Goal: Task Accomplishment & Management: Use online tool/utility

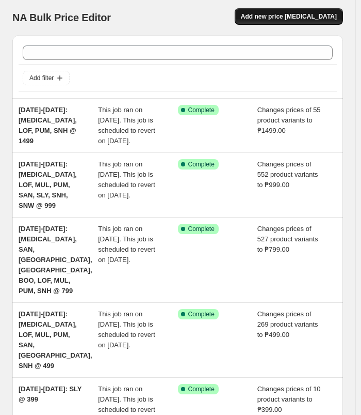
click at [300, 21] on button "Add new price [MEDICAL_DATA]" at bounding box center [289, 16] width 108 height 17
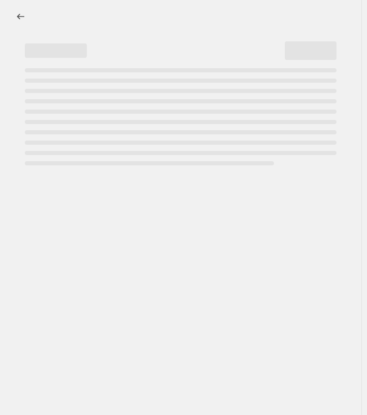
select select "percentage"
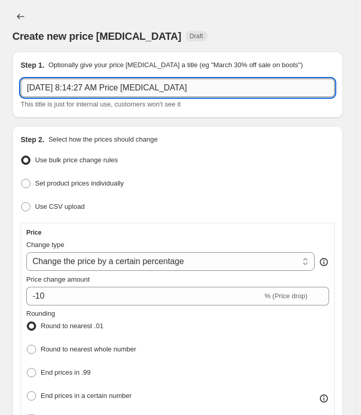
click at [208, 88] on input "[DATE] 8:14:27 AM Price [MEDICAL_DATA]" at bounding box center [178, 87] width 314 height 19
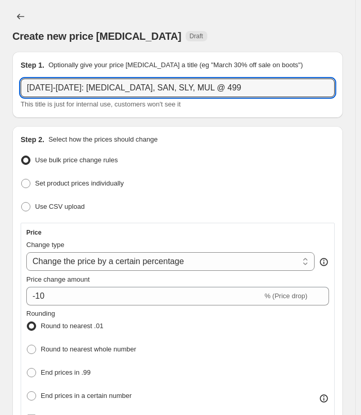
type input "[DATE]-[DATE]: [MEDICAL_DATA], SAN, SLY, MUL @ 499"
click at [267, 31] on div "Create new price [MEDICAL_DATA] Draft" at bounding box center [177, 36] width 331 height 14
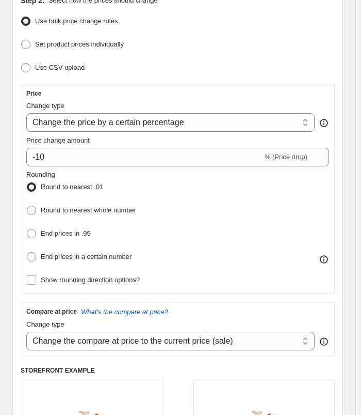
scroll to position [155, 0]
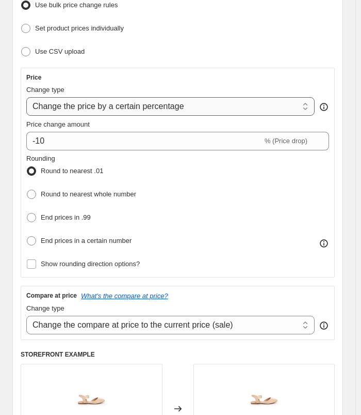
click at [196, 110] on select "Change the price to a certain amount Change the price by a certain amount Chang…" at bounding box center [170, 106] width 289 height 19
select select "to"
click at [26, 97] on select "Change the price to a certain amount Change the price by a certain amount Chang…" at bounding box center [170, 106] width 289 height 19
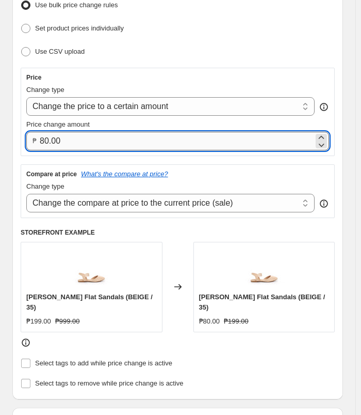
click at [123, 147] on input "80.00" at bounding box center [177, 141] width 274 height 19
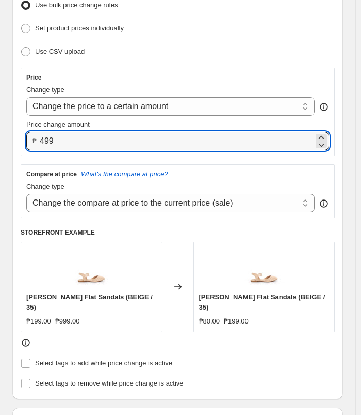
type input "499.00"
click at [225, 24] on div "Set product prices individually" at bounding box center [178, 28] width 314 height 15
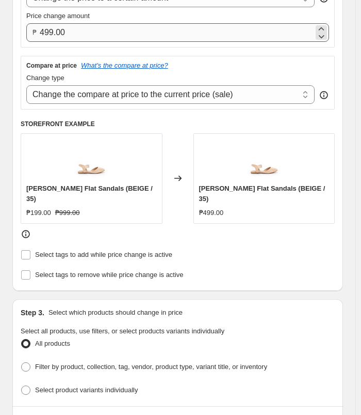
scroll to position [413, 0]
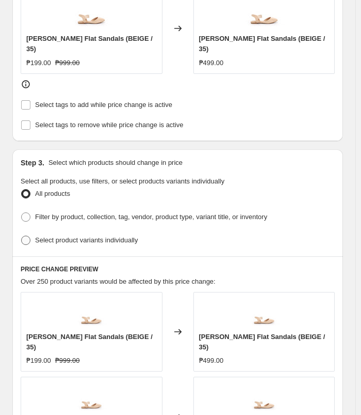
click at [110, 236] on span "Select product variants individually" at bounding box center [86, 240] width 103 height 8
click at [22, 235] on input "Select product variants individually" at bounding box center [21, 235] width 1 height 1
radio input "true"
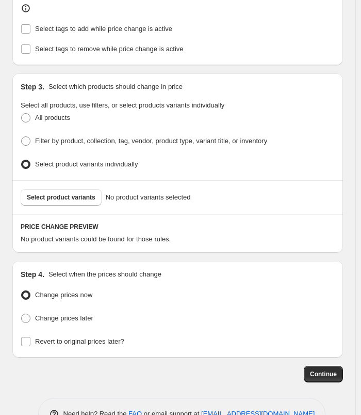
scroll to position [504, 0]
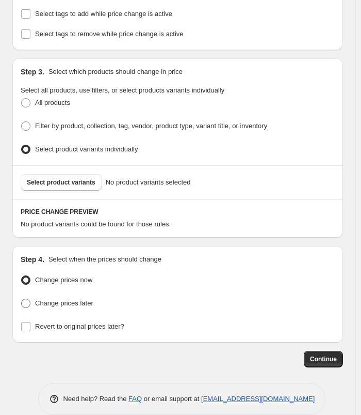
click at [60, 299] on span "Change prices later" at bounding box center [64, 303] width 58 height 8
click at [22, 298] on input "Change prices later" at bounding box center [21, 298] width 1 height 1
radio input "true"
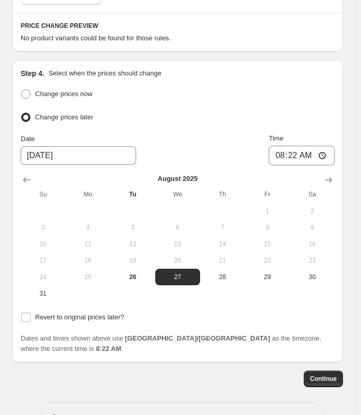
scroll to position [699, 0]
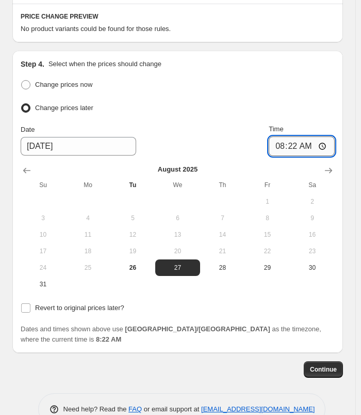
click at [287, 136] on input "08:22" at bounding box center [302, 146] width 66 height 20
type input "11:00"
click at [318, 85] on ul "Change prices now Change prices later" at bounding box center [178, 96] width 314 height 38
click at [86, 304] on span "Revert to original prices later?" at bounding box center [79, 308] width 89 height 8
click at [30, 303] on input "Revert to original prices later?" at bounding box center [25, 307] width 9 height 9
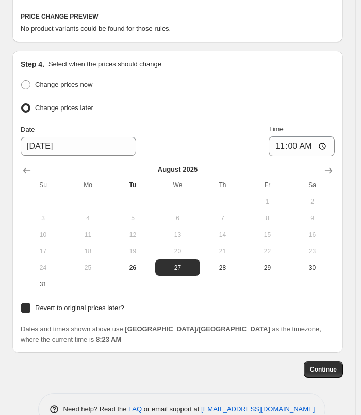
checkbox input "true"
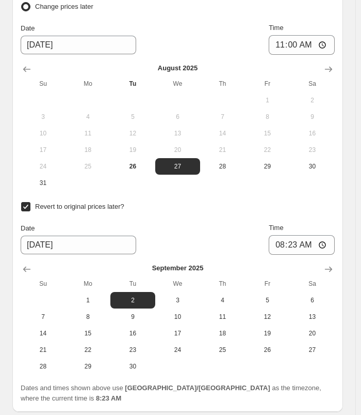
scroll to position [854, 0]
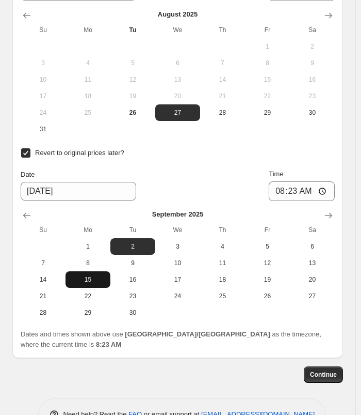
click at [102, 275] on span "15" at bounding box center [88, 279] width 37 height 8
type input "[DATE]"
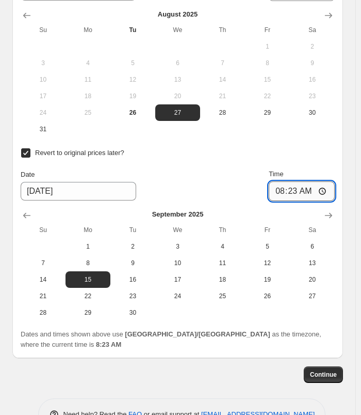
click at [286, 181] on input "08:23" at bounding box center [302, 191] width 66 height 20
type input "23:59"
click at [343, 144] on div "Step 4. Select when the prices should change Change prices now Change prices la…" at bounding box center [177, 127] width 331 height 462
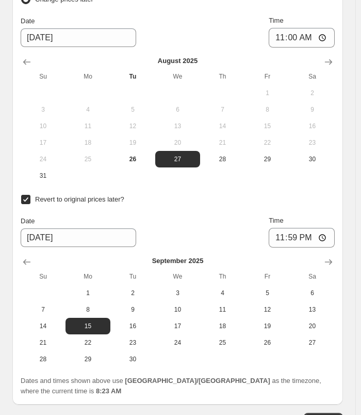
scroll to position [859, 0]
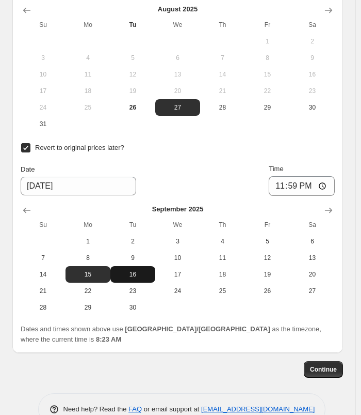
click at [131, 270] on span "16" at bounding box center [133, 274] width 37 height 8
type input "[DATE]"
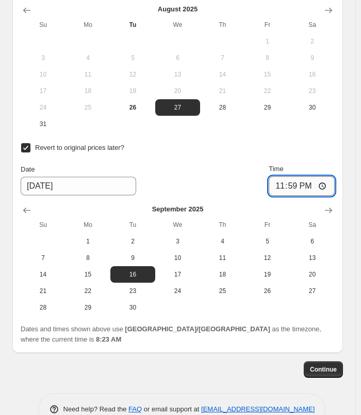
click at [281, 176] on input "23:59" at bounding box center [302, 186] width 66 height 20
click at [307, 176] on input "22:00" at bounding box center [302, 186] width 66 height 20
type input "10:00"
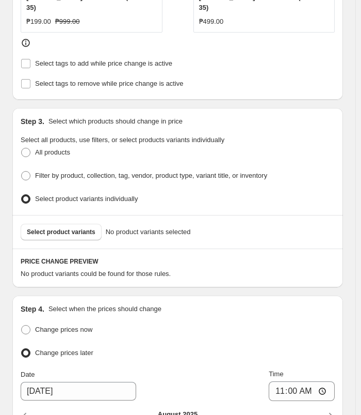
scroll to position [446, 0]
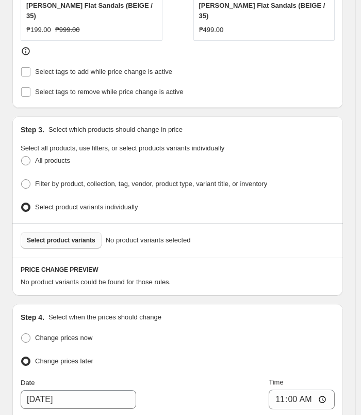
click at [75, 236] on span "Select product variants" at bounding box center [61, 240] width 69 height 8
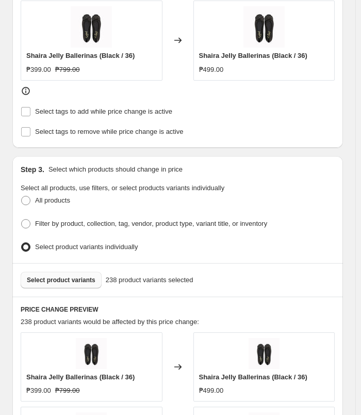
scroll to position [291, 0]
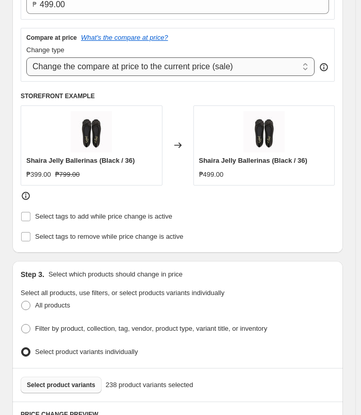
drag, startPoint x: 217, startPoint y: 61, endPoint x: 215, endPoint y: 66, distance: 5.6
click at [217, 61] on select "Change the compare at price to the current price (sale) Change the compare at p…" at bounding box center [170, 66] width 289 height 19
select select "no_change"
click at [26, 57] on select "Change the compare at price to the current price (sale) Change the compare at p…" at bounding box center [170, 66] width 289 height 19
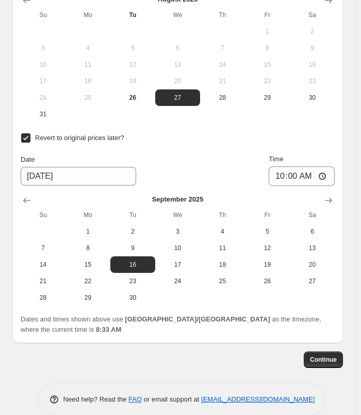
scroll to position [1257, 0]
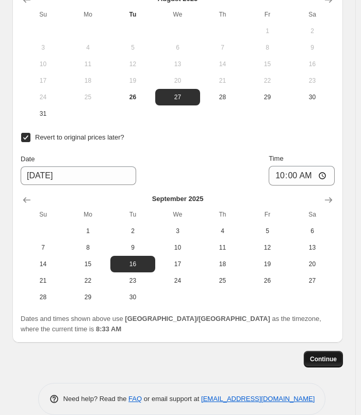
click at [320, 351] on button "Continue" at bounding box center [323, 359] width 39 height 17
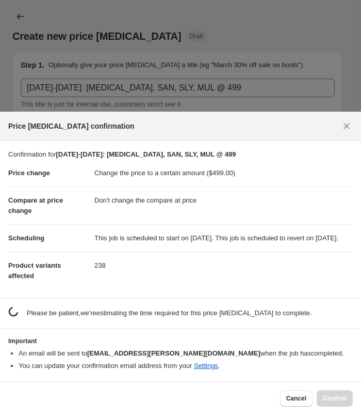
scroll to position [0, 0]
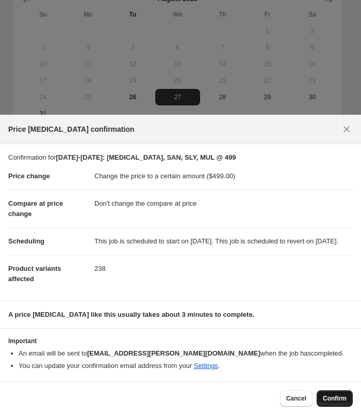
click at [341, 400] on span "Confirm" at bounding box center [335, 398] width 24 height 8
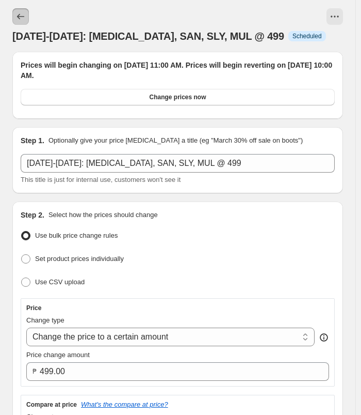
click at [18, 23] on button "Price change jobs" at bounding box center [20, 16] width 17 height 17
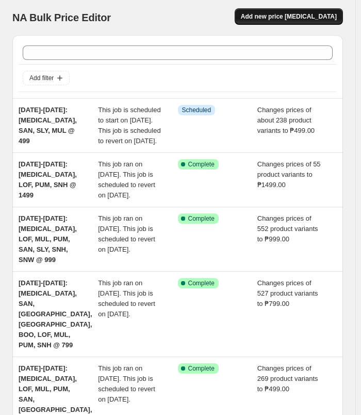
click at [300, 19] on span "Add new price [MEDICAL_DATA]" at bounding box center [289, 16] width 96 height 8
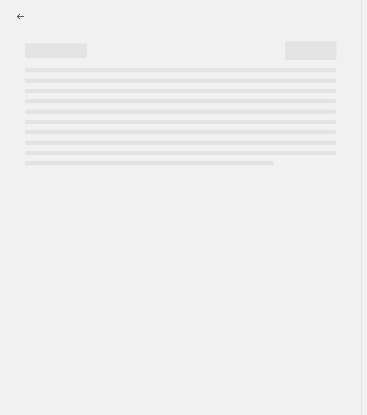
select select "percentage"
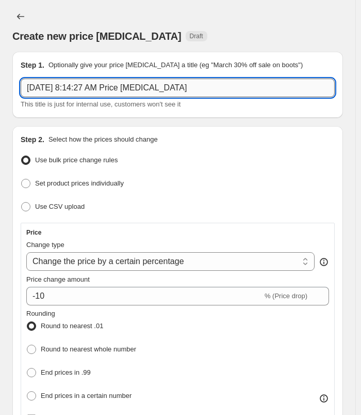
click at [186, 90] on input "[DATE] 8:14:27 AM Price [MEDICAL_DATA]" at bounding box center [178, 87] width 314 height 19
type input "[DATE]-[DATE]: SNK @ 799"
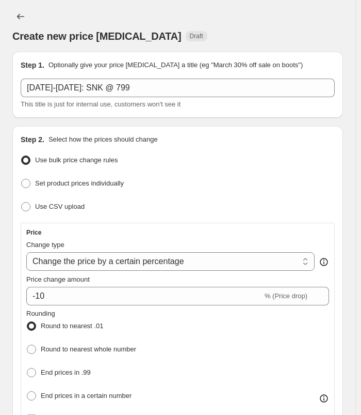
click at [225, 6] on div "Create new price [MEDICAL_DATA]. This page is ready Create new price [MEDICAL_D…" at bounding box center [177, 26] width 331 height 52
click at [190, 262] on select "Change the price to a certain amount Change the price by a certain amount Chang…" at bounding box center [170, 261] width 289 height 19
select select "to"
click at [26, 252] on select "Change the price to a certain amount Change the price by a certain amount Chang…" at bounding box center [170, 261] width 289 height 19
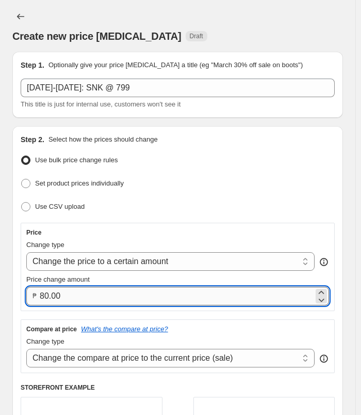
click at [113, 293] on input "80.00" at bounding box center [177, 296] width 274 height 19
type input "799.00"
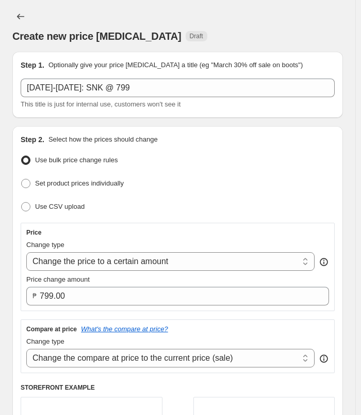
click at [279, 181] on div "Set product prices individually" at bounding box center [178, 183] width 314 height 15
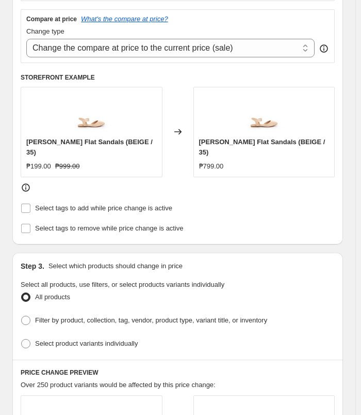
scroll to position [361, 0]
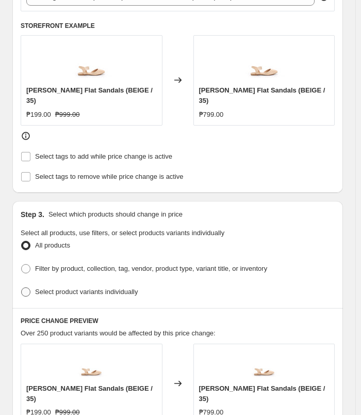
drag, startPoint x: 113, startPoint y: 280, endPoint x: 111, endPoint y: 275, distance: 5.4
click at [112, 288] on span "Select product variants individually" at bounding box center [86, 292] width 103 height 8
click at [22, 287] on input "Select product variants individually" at bounding box center [21, 287] width 1 height 1
radio input "true"
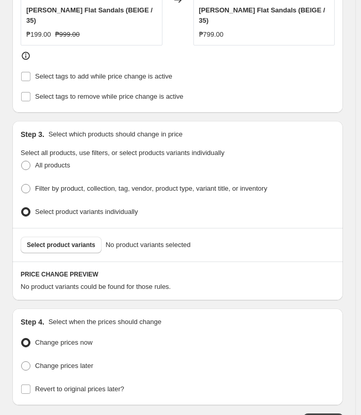
scroll to position [504, 0]
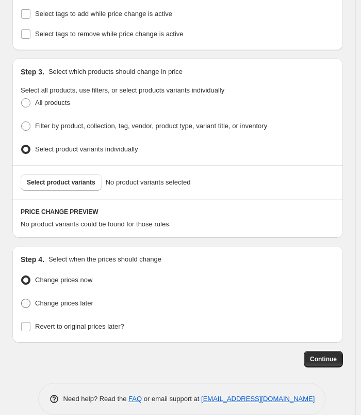
click at [69, 299] on span "Change prices later" at bounding box center [64, 303] width 58 height 8
click at [22, 298] on input "Change prices later" at bounding box center [21, 298] width 1 height 1
radio input "true"
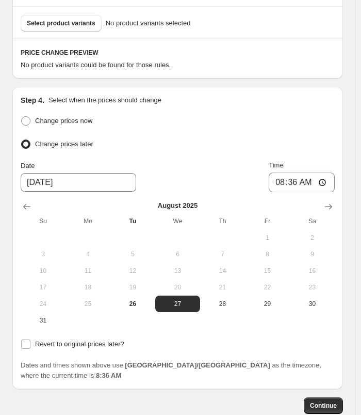
scroll to position [699, 0]
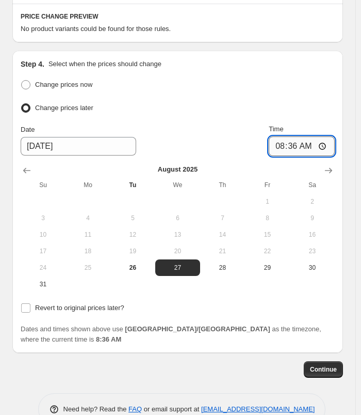
click at [281, 136] on input "08:36" at bounding box center [302, 146] width 66 height 20
click at [314, 139] on input "07:00" at bounding box center [302, 146] width 66 height 20
click at [312, 136] on input "07:00" at bounding box center [302, 146] width 66 height 20
click at [283, 136] on input "19:00" at bounding box center [302, 146] width 66 height 20
click at [305, 136] on input "23:00" at bounding box center [302, 146] width 66 height 20
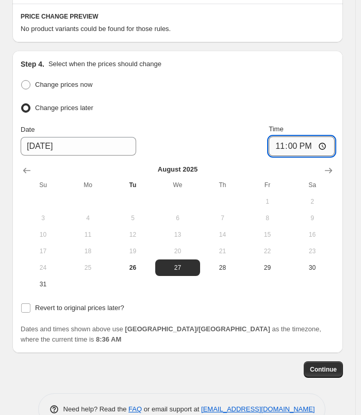
type input "11:00"
click at [78, 304] on span "Revert to original prices later?" at bounding box center [79, 308] width 89 height 8
click at [30, 303] on input "Revert to original prices later?" at bounding box center [25, 307] width 9 height 9
checkbox input "true"
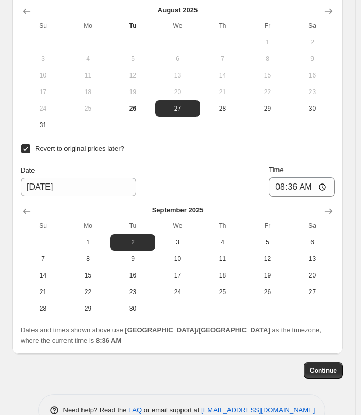
scroll to position [859, 0]
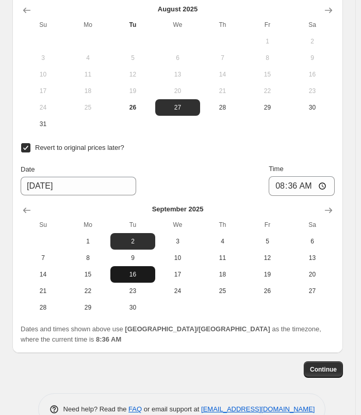
click at [150, 270] on span "16" at bounding box center [133, 274] width 37 height 8
type input "[DATE]"
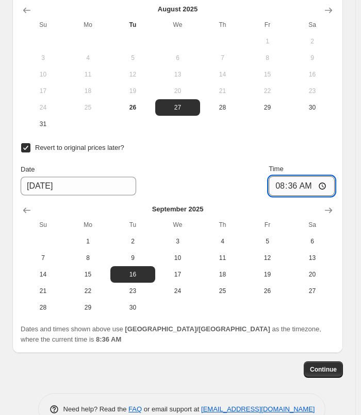
click at [281, 176] on input "08:36" at bounding box center [302, 186] width 66 height 20
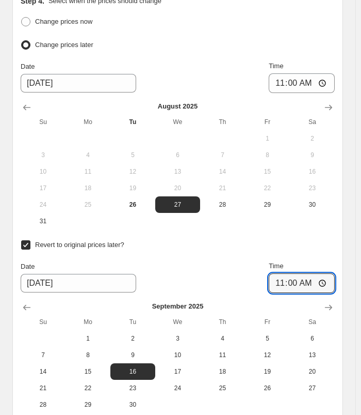
scroll to position [756, 0]
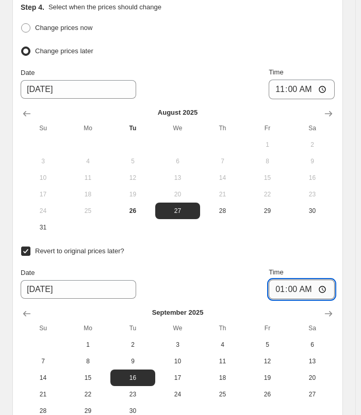
click at [287, 279] on input "01:00" at bounding box center [302, 289] width 66 height 20
type input "10:00"
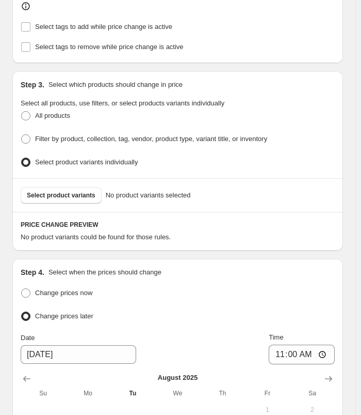
scroll to position [446, 0]
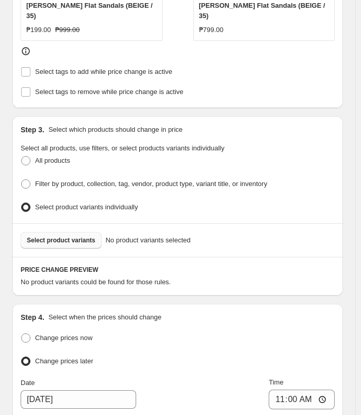
click at [75, 232] on button "Select product variants" at bounding box center [61, 240] width 81 height 17
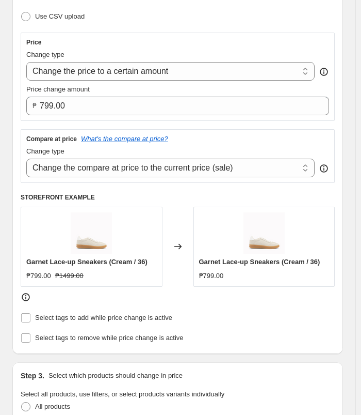
scroll to position [188, 0]
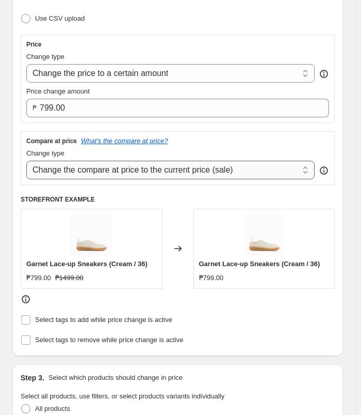
click at [188, 165] on select "Change the compare at price to the current price (sale) Change the compare at p…" at bounding box center [170, 170] width 289 height 19
select select "no_change"
click at [26, 161] on select "Change the compare at price to the current price (sale) Change the compare at p…" at bounding box center [170, 170] width 289 height 19
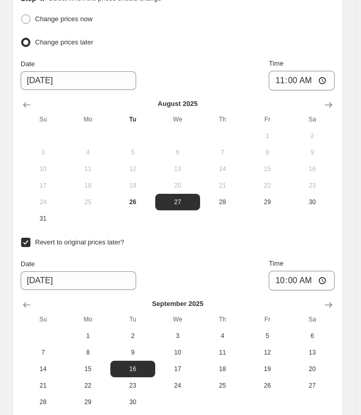
scroll to position [1221, 0]
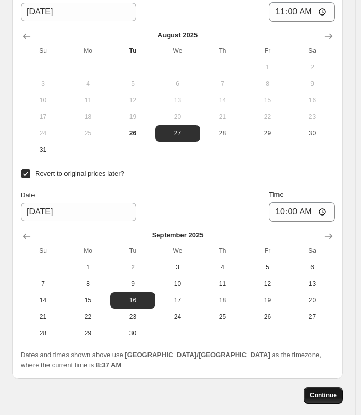
click at [314, 387] on button "Continue" at bounding box center [323, 395] width 39 height 17
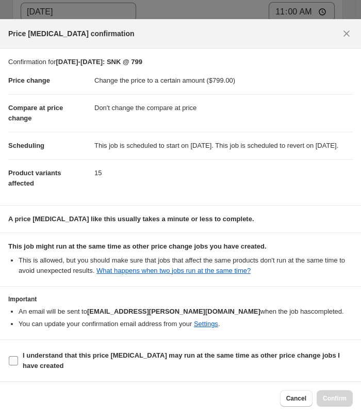
click at [115, 365] on span "I understand that this price [MEDICAL_DATA] may run at the same time as other p…" at bounding box center [188, 360] width 330 height 21
click at [18, 365] on input "I understand that this price [MEDICAL_DATA] may run at the same time as other p…" at bounding box center [13, 360] width 9 height 9
checkbox input "true"
click at [336, 402] on button "Confirm" at bounding box center [335, 398] width 36 height 17
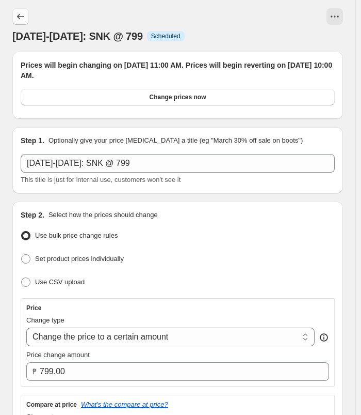
click at [18, 17] on icon "Price change jobs" at bounding box center [20, 16] width 10 height 10
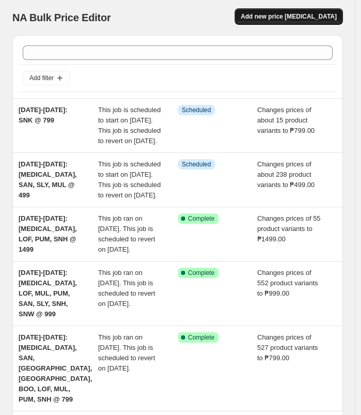
click at [275, 15] on span "Add new price [MEDICAL_DATA]" at bounding box center [289, 16] width 96 height 8
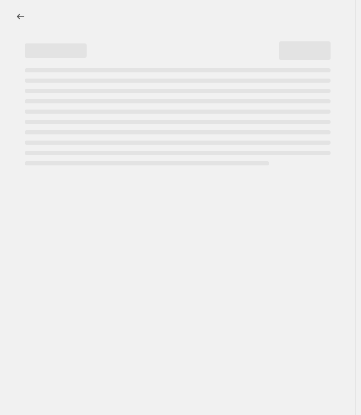
select select "percentage"
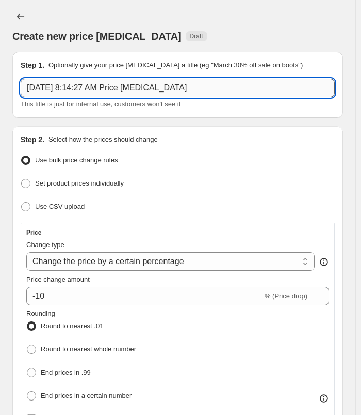
click at [221, 86] on input "[DATE] 8:14:27 AM Price [MEDICAL_DATA]" at bounding box center [178, 87] width 314 height 19
click at [134, 83] on input "text" at bounding box center [178, 87] width 314 height 19
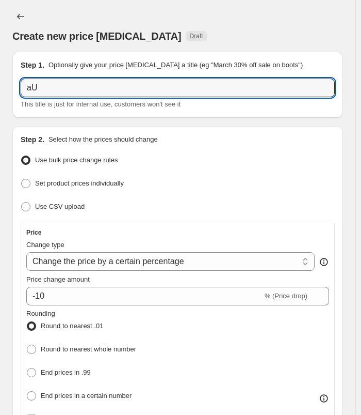
type input "a"
click at [120, 86] on input "[DATE]-[DATE]:" at bounding box center [178, 87] width 314 height 19
click at [128, 84] on input "[DATE]-[DATE]: SNK @" at bounding box center [178, 87] width 314 height 19
type input "[DATE]-[DATE]: SNK @ 999"
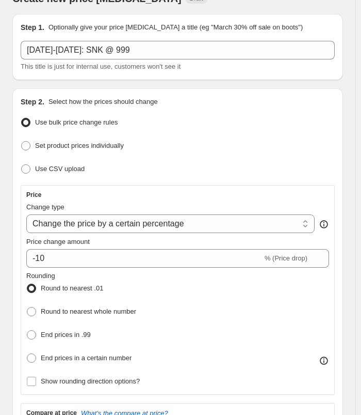
scroll to position [103, 0]
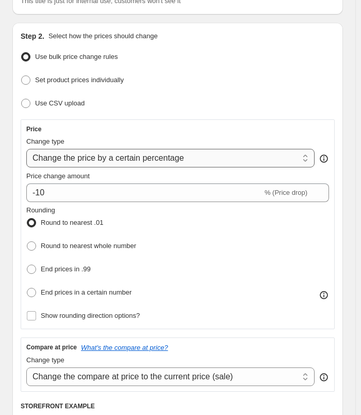
click at [177, 154] on select "Change the price to a certain amount Change the price by a certain amount Chang…" at bounding box center [170, 158] width 289 height 19
click at [272, 99] on div "Use CSV upload" at bounding box center [178, 103] width 314 height 15
click at [182, 158] on select "Change the price to a certain amount Change the price by a certain amount Chang…" at bounding box center [170, 158] width 289 height 19
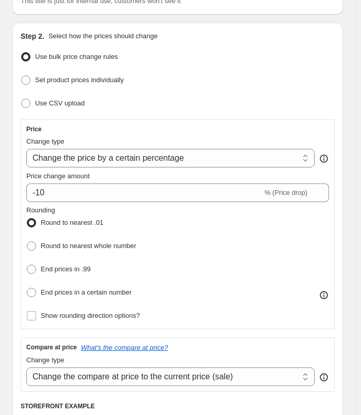
select select "to"
click at [26, 149] on select "Change the price to a certain amount Change the price by a certain amount Chang…" at bounding box center [170, 158] width 289 height 19
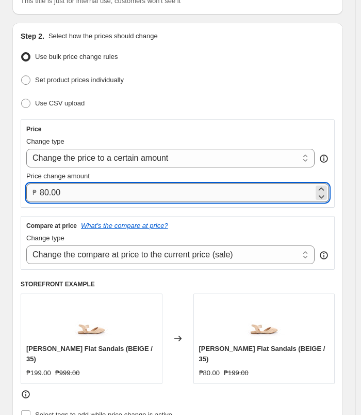
click at [127, 192] on input "80.00" at bounding box center [177, 192] width 274 height 19
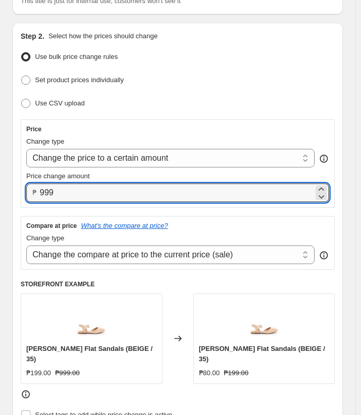
type input "999.00"
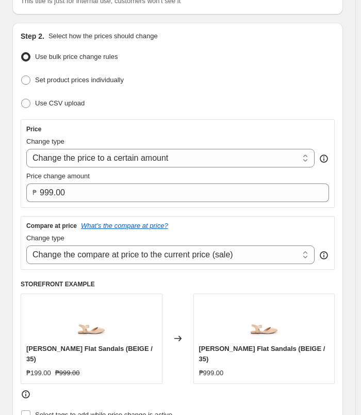
click at [228, 98] on div "Use CSV upload" at bounding box center [178, 103] width 314 height 15
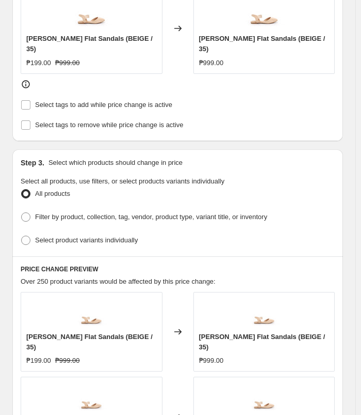
scroll to position [258, 0]
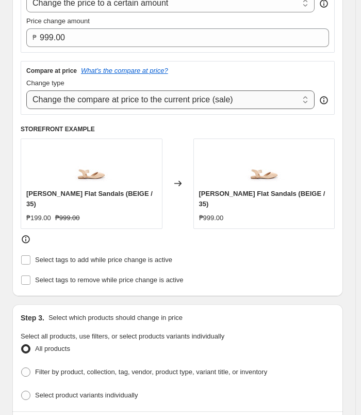
click at [203, 96] on select "Change the compare at price to the current price (sale) Change the compare at p…" at bounding box center [170, 99] width 289 height 19
click at [203, 97] on select "Change the compare at price to the current price (sale) Change the compare at p…" at bounding box center [170, 99] width 289 height 19
click at [26, 90] on select "Change the compare at price to the current price (sale) Change the compare at p…" at bounding box center [170, 99] width 289 height 19
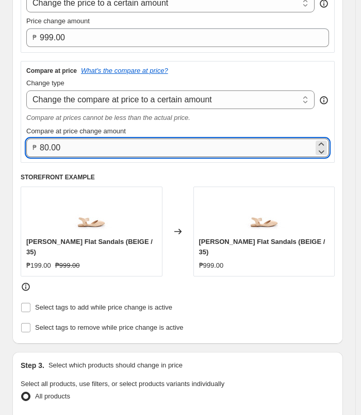
click at [132, 155] on input "80.00" at bounding box center [177, 147] width 274 height 19
click at [214, 80] on div "Change type" at bounding box center [170, 83] width 289 height 10
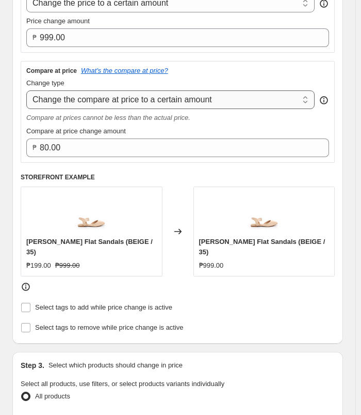
click at [212, 90] on select "Change the compare at price to the current price (sale) Change the compare at p…" at bounding box center [170, 99] width 289 height 19
select select "no_change"
click at [26, 90] on select "Change the compare at price to the current price (sale) Change the compare at p…" at bounding box center [170, 99] width 289 height 19
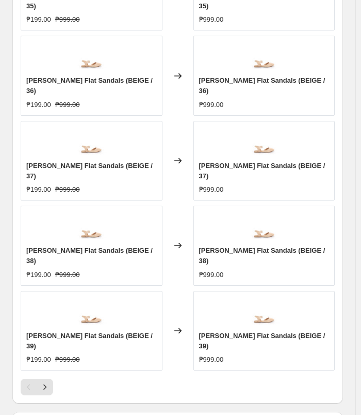
scroll to position [868, 0]
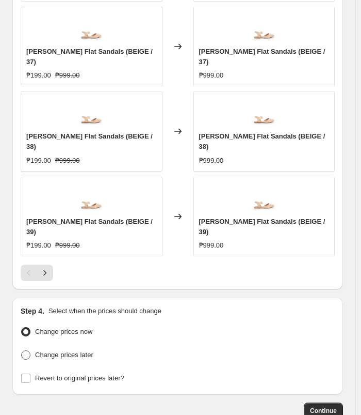
click at [75, 351] on span "Change prices later" at bounding box center [64, 355] width 58 height 8
click at [22, 350] on input "Change prices later" at bounding box center [21, 350] width 1 height 1
radio input "true"
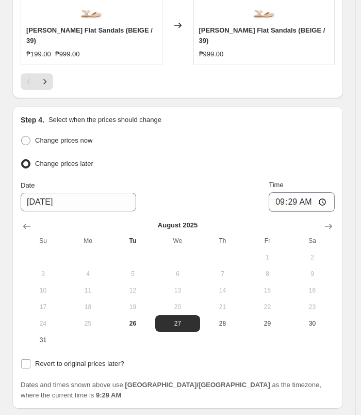
scroll to position [1063, 0]
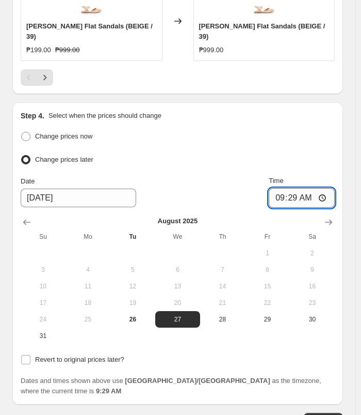
click at [285, 188] on input "09:29" at bounding box center [302, 198] width 66 height 20
click at [298, 188] on input "11:29" at bounding box center [302, 198] width 66 height 20
type input "11:00"
click at [297, 188] on input "11:00" at bounding box center [302, 198] width 66 height 20
click at [88, 352] on label "Revert to original prices later?" at bounding box center [73, 359] width 104 height 14
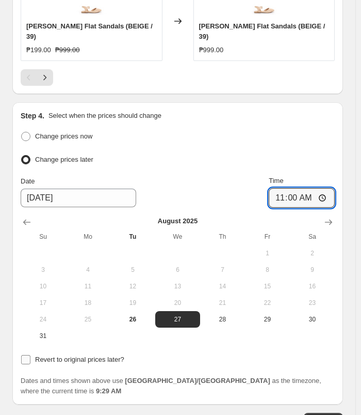
click at [30, 355] on input "Revert to original prices later?" at bounding box center [25, 359] width 9 height 9
checkbox input "true"
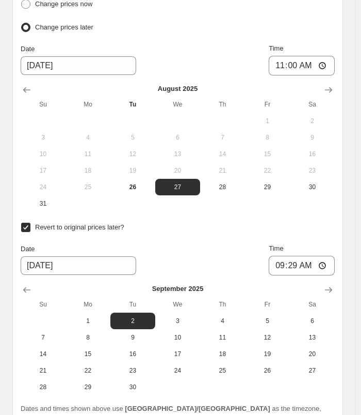
scroll to position [1172, 0]
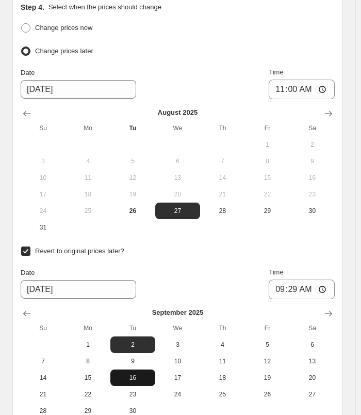
click at [145, 373] on span "16" at bounding box center [133, 377] width 37 height 8
type input "[DATE]"
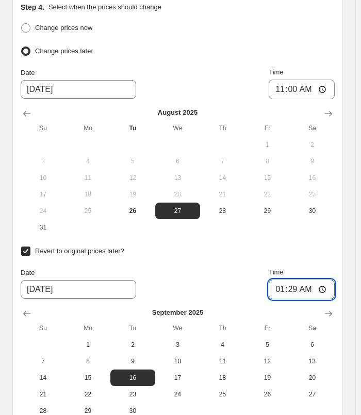
click at [282, 279] on input "01:29" at bounding box center [302, 289] width 66 height 20
type input "10:00"
click at [343, 180] on div "Step 4. Select when the prices should change Change prices now Change prices la…" at bounding box center [177, 225] width 331 height 462
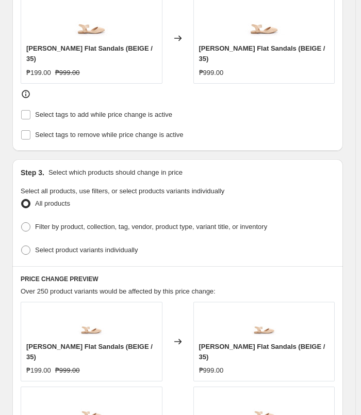
scroll to position [397, 0]
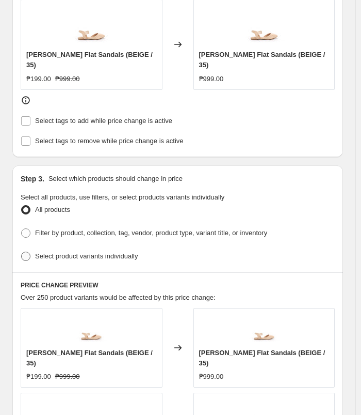
click at [98, 252] on span "Select product variants individually" at bounding box center [86, 256] width 103 height 8
click at [22, 251] on input "Select product variants individually" at bounding box center [21, 251] width 1 height 1
radio input "true"
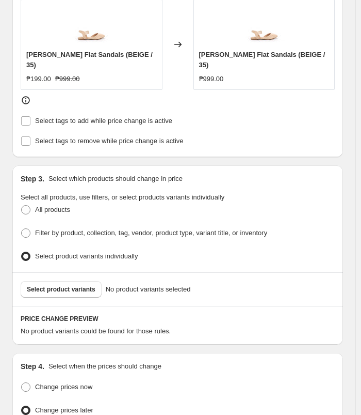
click at [51, 285] on div "Select product variants No product variants selected" at bounding box center [177, 289] width 331 height 34
click at [64, 285] on span "Select product variants" at bounding box center [61, 289] width 69 height 8
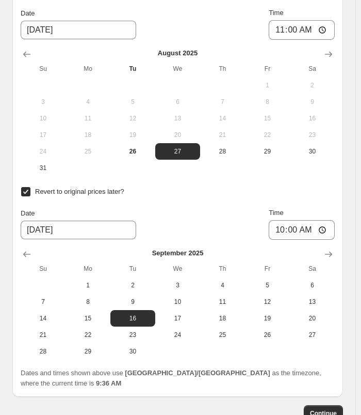
scroll to position [1267, 0]
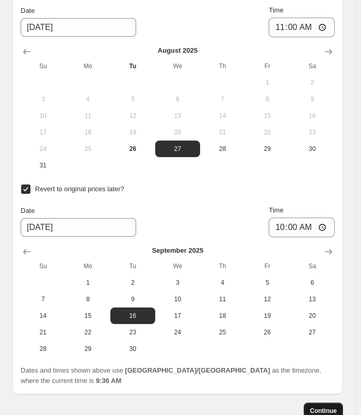
click at [321, 406] on span "Continue" at bounding box center [323, 410] width 27 height 8
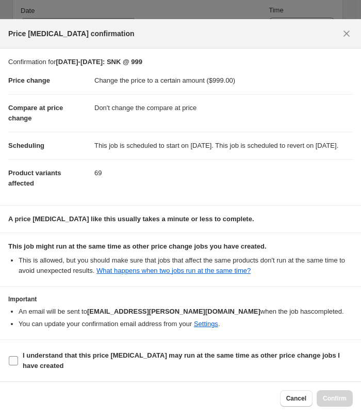
click at [83, 358] on b "I understand that this price [MEDICAL_DATA] may run at the same time as other p…" at bounding box center [182, 360] width 318 height 18
click at [18, 358] on input "I understand that this price [MEDICAL_DATA] may run at the same time as other p…" at bounding box center [13, 360] width 9 height 9
checkbox input "true"
click at [335, 390] on button "Confirm" at bounding box center [335, 398] width 36 height 17
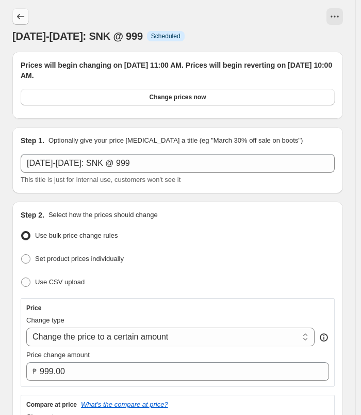
click at [16, 11] on button "Price change jobs" at bounding box center [20, 16] width 17 height 17
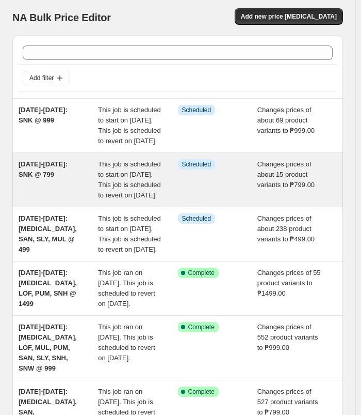
click at [38, 200] on div "[DATE]-[DATE]: SNK @ 799" at bounding box center [59, 179] width 80 height 41
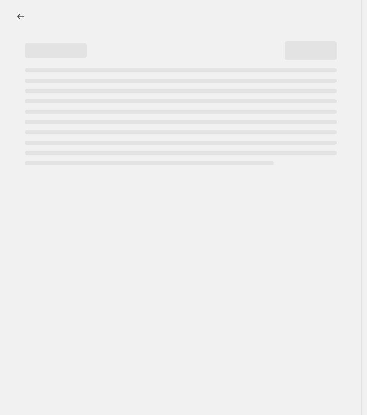
select select "no_change"
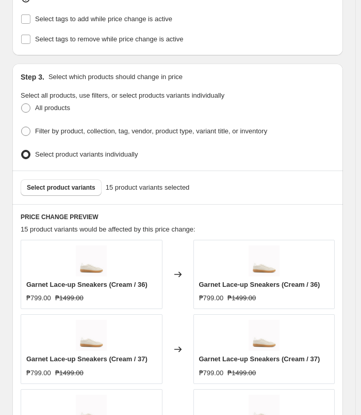
scroll to position [568, 0]
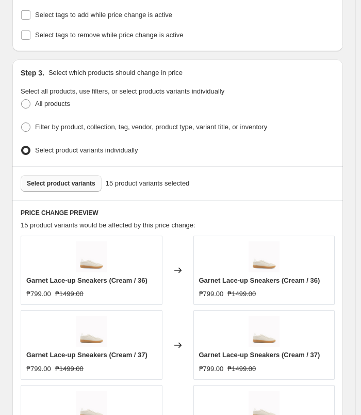
click at [58, 179] on span "Select product variants" at bounding box center [61, 183] width 69 height 8
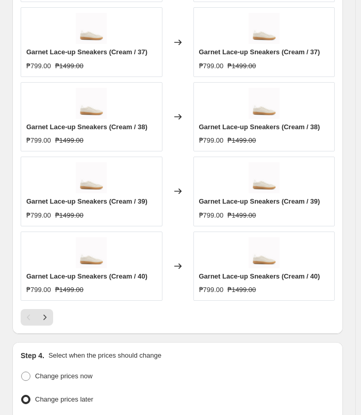
scroll to position [929, 0]
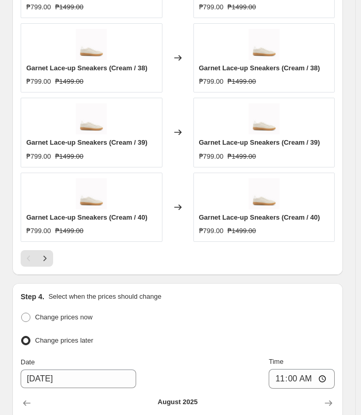
click at [53, 261] on div "Pagination" at bounding box center [45, 258] width 17 height 17
click at [50, 252] on button "Next" at bounding box center [45, 258] width 17 height 17
click at [47, 253] on icon "Next" at bounding box center [45, 258] width 10 height 10
click at [46, 254] on icon "Next" at bounding box center [45, 258] width 10 height 10
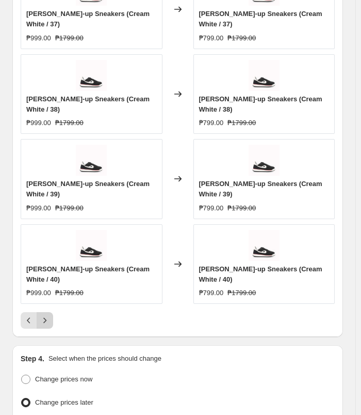
scroll to position [940, 0]
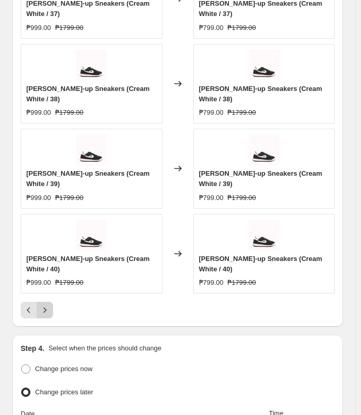
click at [46, 255] on span "[PERSON_NAME]-up Sneakers (Cream White / 40)" at bounding box center [87, 264] width 123 height 18
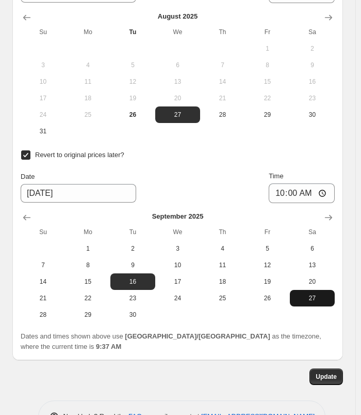
scroll to position [1394, 0]
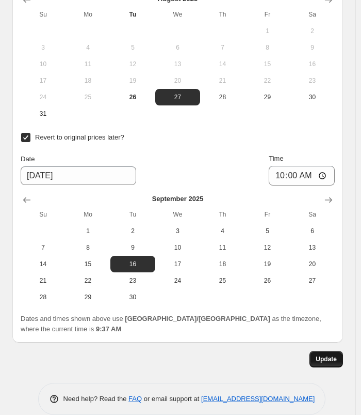
click at [334, 355] on span "Update" at bounding box center [326, 359] width 21 height 8
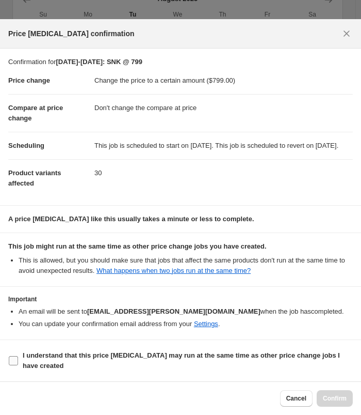
click at [89, 355] on b "I understand that this price [MEDICAL_DATA] may run at the same time as other p…" at bounding box center [182, 360] width 318 height 18
click at [18, 356] on input "I understand that this price [MEDICAL_DATA] may run at the same time as other p…" at bounding box center [13, 360] width 9 height 9
checkbox input "true"
click at [336, 400] on span "Confirm" at bounding box center [335, 398] width 24 height 8
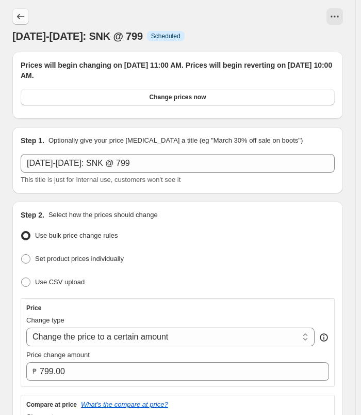
click at [21, 22] on button "Price change jobs" at bounding box center [20, 16] width 17 height 17
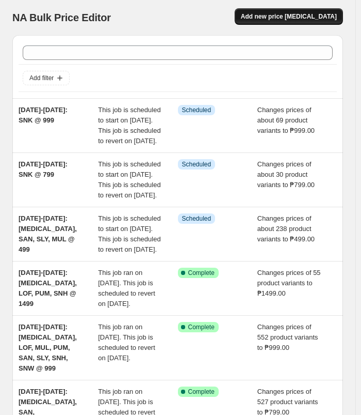
click at [309, 23] on button "Add new price [MEDICAL_DATA]" at bounding box center [289, 16] width 108 height 17
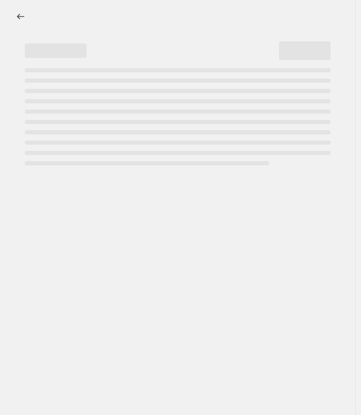
select select "percentage"
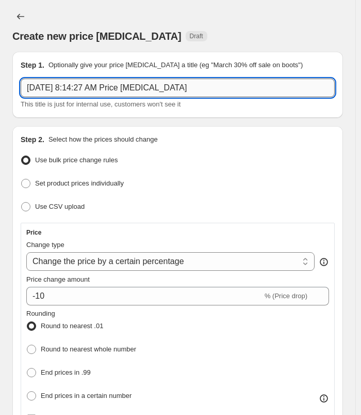
click at [202, 87] on input "[DATE] 8:14:27 AM Price [MEDICAL_DATA]" at bounding box center [178, 87] width 314 height 19
type input "[DATE]-[DATE]: BOO, SAN, SNH @ 799"
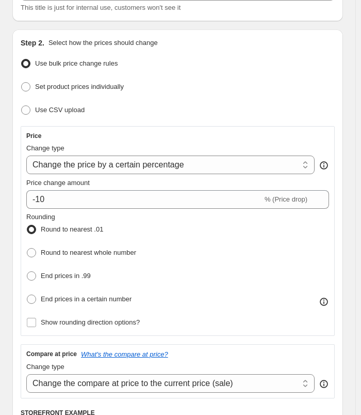
scroll to position [103, 0]
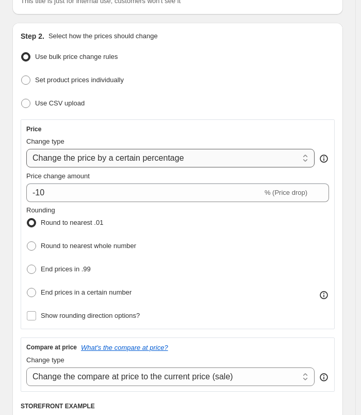
click at [199, 163] on select "Change the price to a certain amount Change the price by a certain amount Chang…" at bounding box center [170, 158] width 289 height 19
select select "to"
click at [26, 149] on select "Change the price to a certain amount Change the price by a certain amount Chang…" at bounding box center [170, 158] width 289 height 19
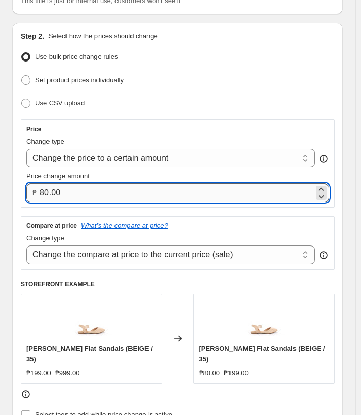
click at [104, 189] on input "80.00" at bounding box center [177, 192] width 274 height 19
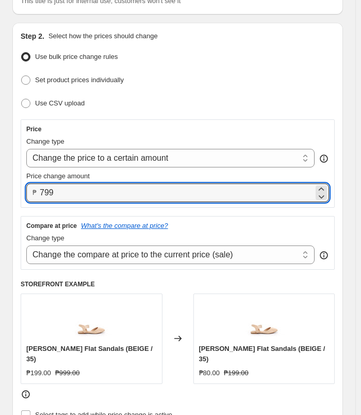
type input "799.00"
click at [252, 34] on div "Step 2. Select how the prices should change" at bounding box center [178, 36] width 314 height 10
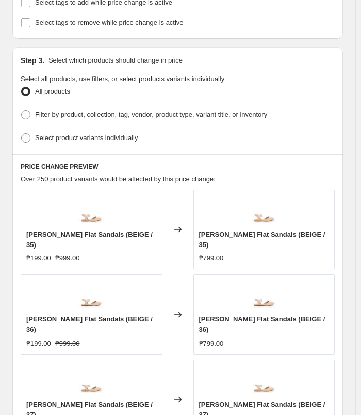
scroll to position [516, 0]
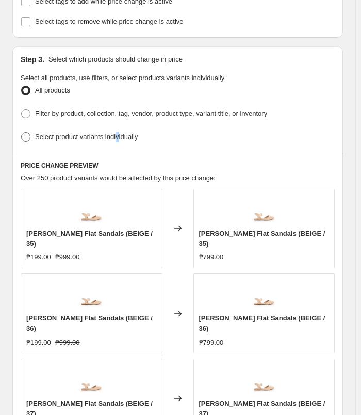
click at [116, 133] on span "Select product variants individually" at bounding box center [86, 137] width 103 height 8
click at [112, 133] on span "Select product variants individually" at bounding box center [86, 137] width 103 height 8
click at [22, 132] on input "Select product variants individually" at bounding box center [21, 132] width 1 height 1
radio input "true"
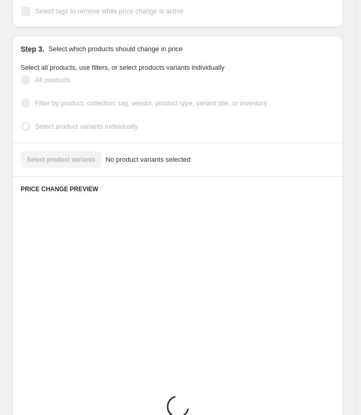
scroll to position [504, 0]
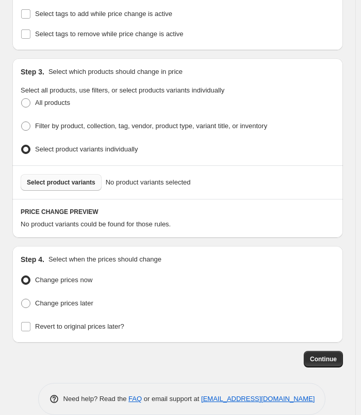
click at [65, 178] on span "Select product variants" at bounding box center [61, 182] width 69 height 8
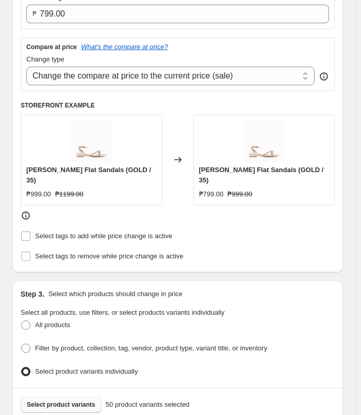
scroll to position [179, 0]
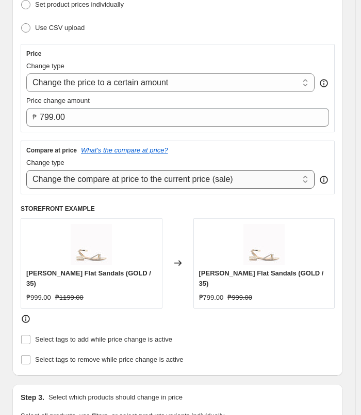
click at [179, 184] on select "Change the compare at price to the current price (sale) Change the compare at p…" at bounding box center [170, 179] width 289 height 19
select select "no_change"
click at [26, 170] on select "Change the compare at price to the current price (sale) Change the compare at p…" at bounding box center [170, 179] width 289 height 19
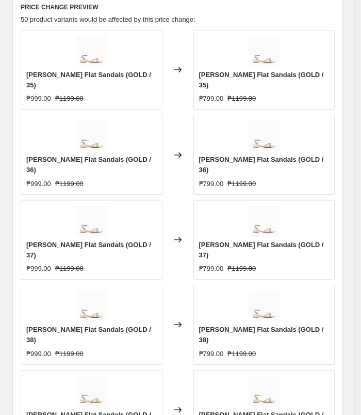
scroll to position [902, 0]
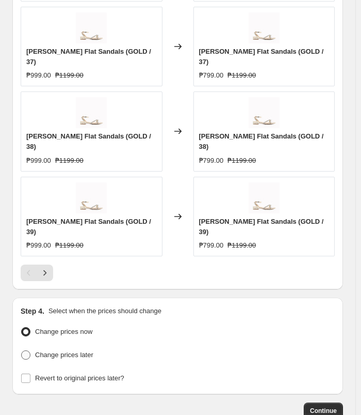
click at [70, 351] on span "Change prices later" at bounding box center [64, 355] width 58 height 8
click at [22, 350] on input "Change prices later" at bounding box center [21, 350] width 1 height 1
radio input "true"
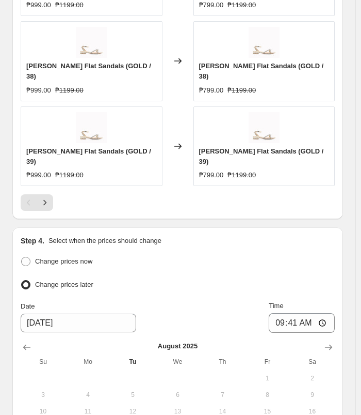
scroll to position [1097, 0]
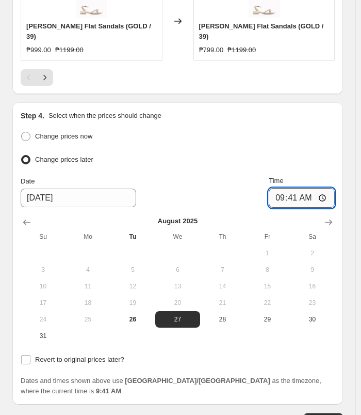
click at [283, 188] on input "09:41" at bounding box center [302, 198] width 66 height 20
click at [285, 188] on input "01:00" at bounding box center [302, 198] width 66 height 20
type input "11:00"
click at [323, 129] on div "Change prices now" at bounding box center [178, 136] width 314 height 15
click at [108, 355] on span "Revert to original prices later?" at bounding box center [79, 359] width 89 height 8
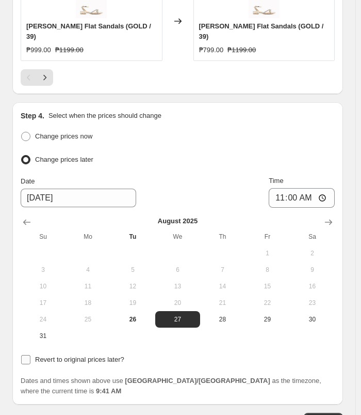
click at [30, 355] on input "Revert to original prices later?" at bounding box center [25, 359] width 9 height 9
checkbox input "true"
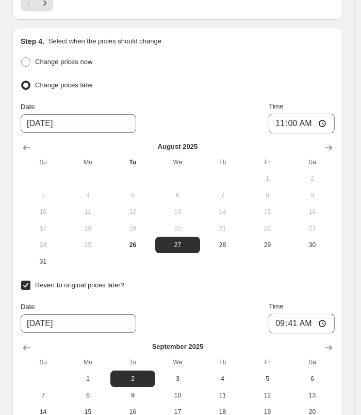
scroll to position [1252, 0]
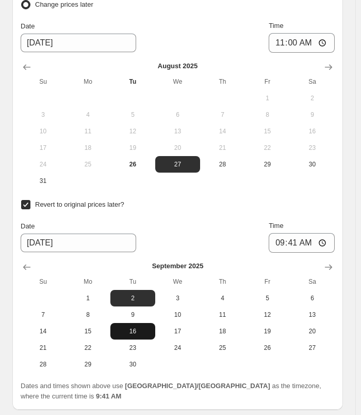
click at [143, 323] on button "16" at bounding box center [132, 331] width 45 height 17
type input "[DATE]"
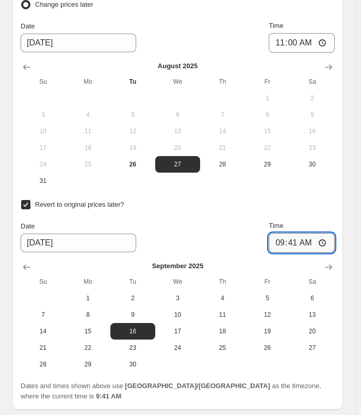
click at [285, 233] on input "09:41" at bounding box center [302, 243] width 66 height 20
type input "10:00"
click at [298, 233] on input "10:00" at bounding box center [302, 243] width 66 height 20
click at [334, 172] on td at bounding box center [312, 180] width 45 height 17
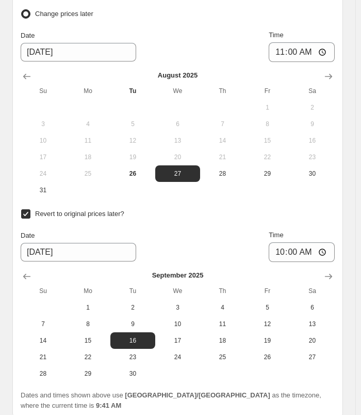
scroll to position [1257, 0]
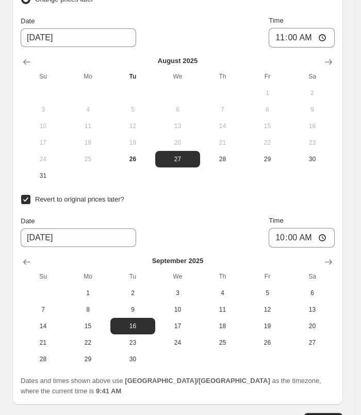
click at [337, 414] on span "Continue" at bounding box center [323, 421] width 27 height 8
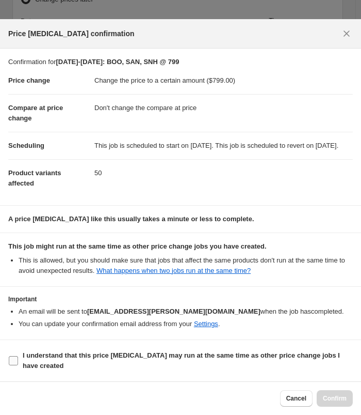
click at [37, 356] on b "I understand that this price [MEDICAL_DATA] may run at the same time as other p…" at bounding box center [182, 360] width 318 height 18
click at [18, 356] on input "I understand that this price [MEDICAL_DATA] may run at the same time as other p…" at bounding box center [13, 360] width 9 height 9
checkbox input "true"
click at [335, 401] on span "Confirm" at bounding box center [335, 398] width 24 height 8
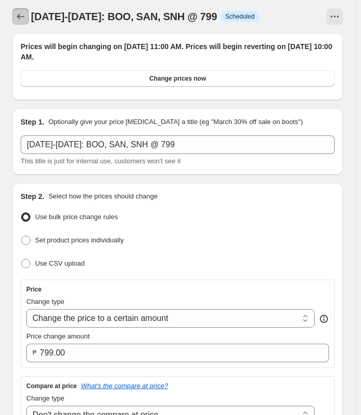
click at [14, 18] on button "Price change jobs" at bounding box center [20, 16] width 17 height 17
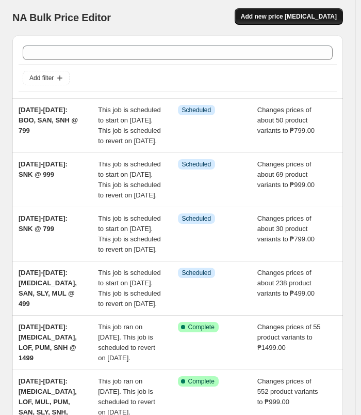
click at [271, 14] on span "Add new price [MEDICAL_DATA]" at bounding box center [289, 16] width 96 height 8
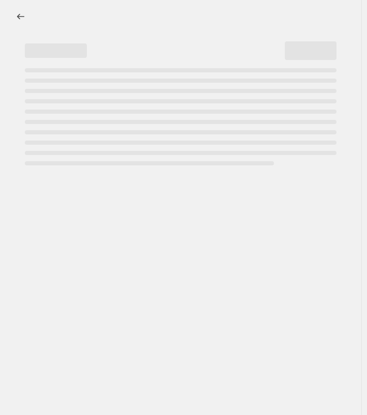
select select "percentage"
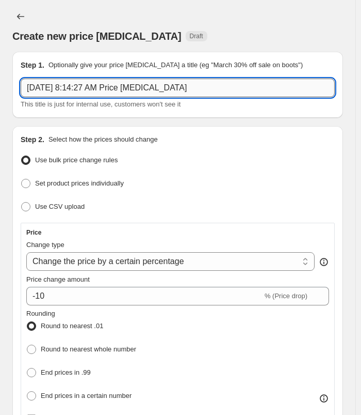
click at [221, 85] on input "[DATE] 8:14:27 AM Price [MEDICAL_DATA]" at bounding box center [178, 87] width 314 height 19
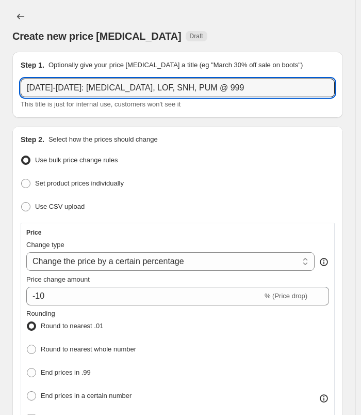
type input "[DATE]-[DATE]: [MEDICAL_DATA], LOF, SNH, PUM @ 999"
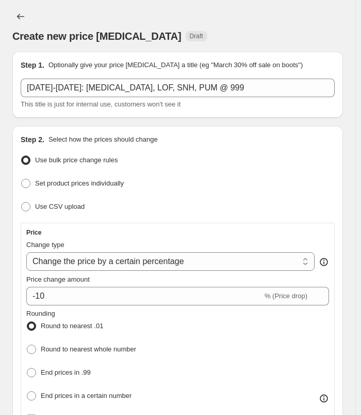
click at [242, 5] on div "Create new price [MEDICAL_DATA]. This page is ready Create new price [MEDICAL_D…" at bounding box center [177, 26] width 331 height 52
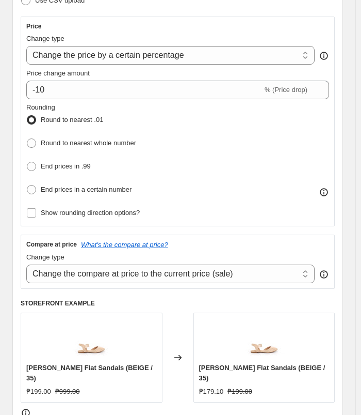
scroll to position [207, 0]
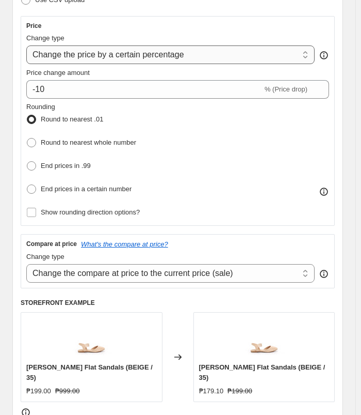
click at [185, 51] on select "Change the price to a certain amount Change the price by a certain amount Chang…" at bounding box center [170, 54] width 289 height 19
select select "to"
click at [26, 45] on select "Change the price to a certain amount Change the price by a certain amount Chang…" at bounding box center [170, 54] width 289 height 19
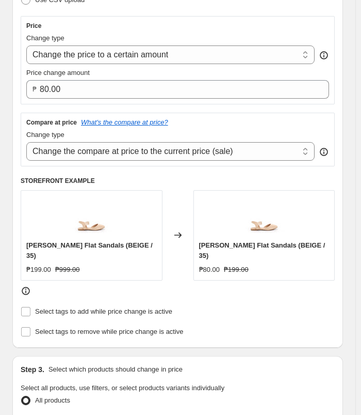
click at [102, 98] on div "Price Change type Change the price to a certain amount Change the price by a ce…" at bounding box center [178, 60] width 314 height 88
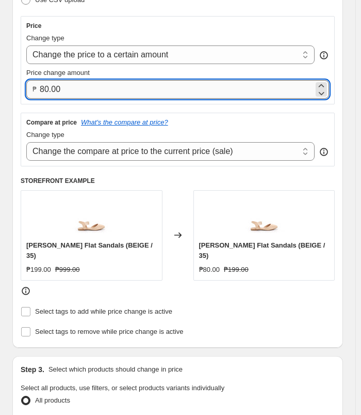
click at [109, 89] on input "80.00" at bounding box center [177, 89] width 274 height 19
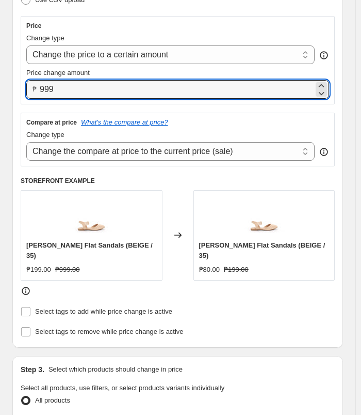
type input "999.00"
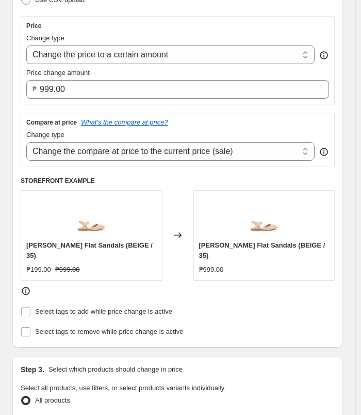
click at [211, 22] on div "Price" at bounding box center [177, 26] width 303 height 8
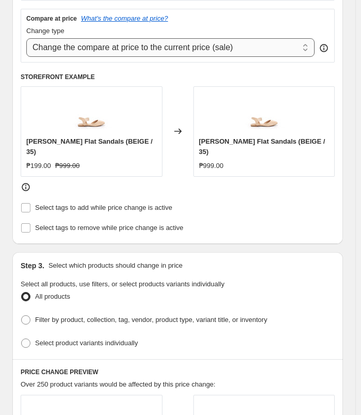
scroll to position [310, 0]
click at [223, 46] on select "Change the compare at price to the current price (sale) Change the compare at p…" at bounding box center [170, 48] width 289 height 19
select select "no_change"
click at [26, 39] on select "Change the compare at price to the current price (sale) Change the compare at p…" at bounding box center [170, 48] width 289 height 19
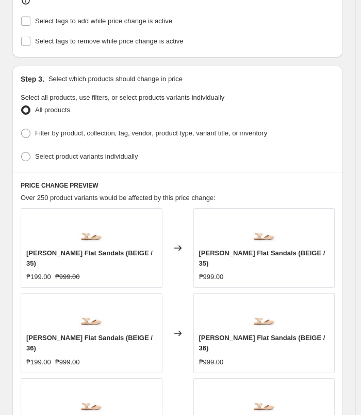
scroll to position [516, 0]
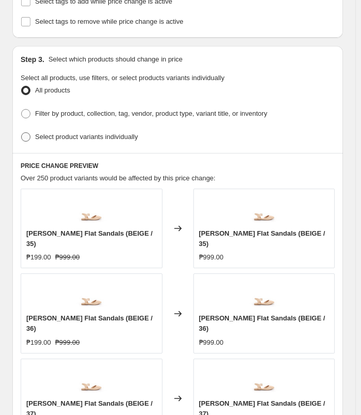
click at [115, 130] on label "Select product variants individually" at bounding box center [79, 137] width 117 height 14
click at [22, 132] on input "Select product variants individually" at bounding box center [21, 132] width 1 height 1
radio input "true"
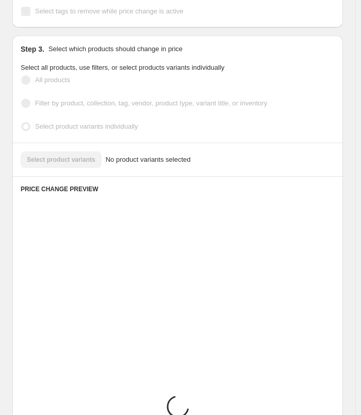
scroll to position [504, 0]
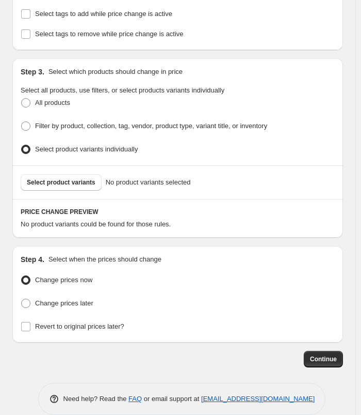
click at [93, 296] on div "Change prices later" at bounding box center [178, 303] width 314 height 15
click at [78, 299] on span "Change prices later" at bounding box center [64, 303] width 58 height 8
click at [22, 298] on input "Change prices later" at bounding box center [21, 298] width 1 height 1
radio input "true"
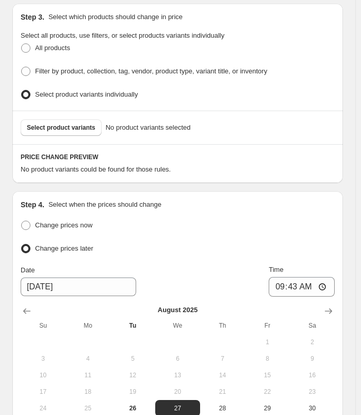
scroll to position [699, 0]
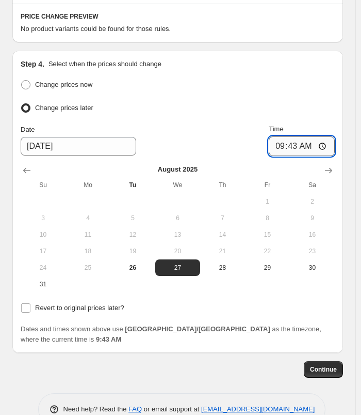
click at [282, 136] on input "09:43" at bounding box center [302, 146] width 66 height 20
type input "11:00"
drag, startPoint x: 85, startPoint y: 293, endPoint x: 90, endPoint y: 288, distance: 7.3
click at [87, 304] on span "Revert to original prices later?" at bounding box center [79, 308] width 89 height 8
click at [85, 301] on label "Revert to original prices later?" at bounding box center [73, 308] width 104 height 14
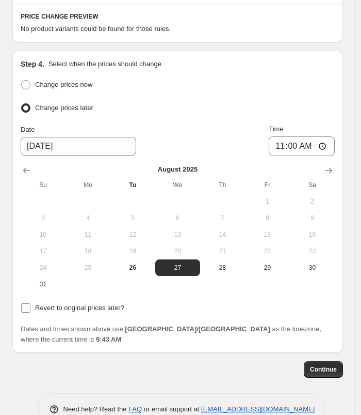
click at [30, 303] on input "Revert to original prices later?" at bounding box center [25, 307] width 9 height 9
checkbox input "true"
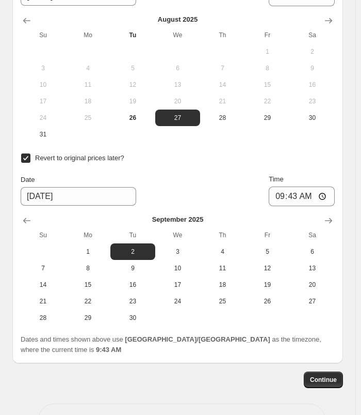
scroll to position [854, 0]
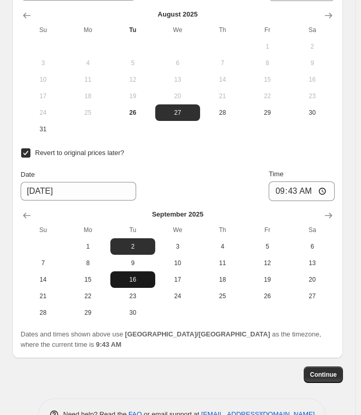
click at [146, 275] on span "16" at bounding box center [133, 279] width 37 height 8
type input "[DATE]"
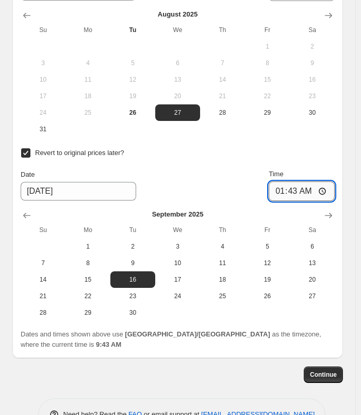
click at [288, 181] on input "01:43" at bounding box center [302, 191] width 66 height 20
click at [296, 181] on input "10:43" at bounding box center [302, 191] width 66 height 20
type input "10:00"
click at [335, 147] on div "Revert to original prices later? Date [DATE] Time 10:00 [DATE] Su Mo Tu We Th F…" at bounding box center [178, 233] width 314 height 175
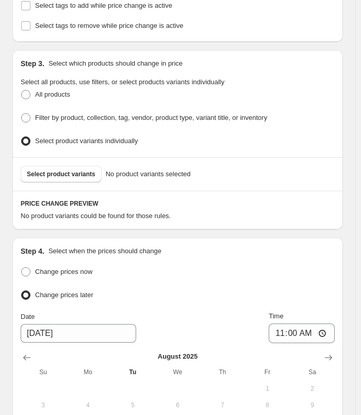
scroll to position [493, 0]
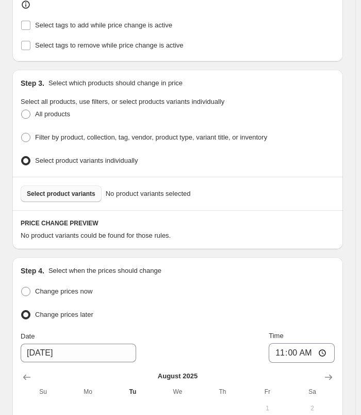
click at [78, 189] on span "Select product variants" at bounding box center [61, 193] width 69 height 8
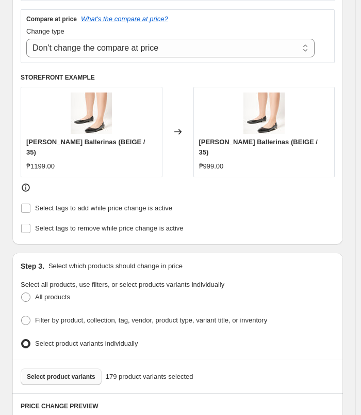
scroll to position [234, 0]
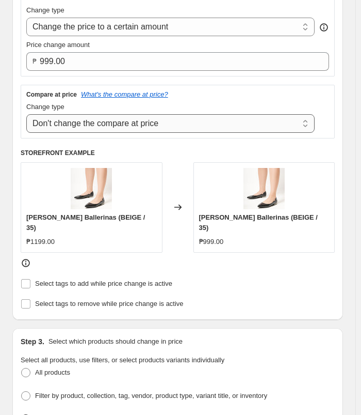
click at [198, 124] on select "Change the compare at price to the current price (sale) Change the compare at p…" at bounding box center [170, 123] width 289 height 19
click at [26, 114] on select "Change the compare at price to the current price (sale) Change the compare at p…" at bounding box center [170, 123] width 289 height 19
click at [236, 128] on select "Change the compare at price to the current price (sale) Change the compare at p…" at bounding box center [170, 123] width 289 height 19
select select "ep"
click at [26, 114] on select "Change the compare at price to the current price (sale) Change the compare at p…" at bounding box center [170, 123] width 289 height 19
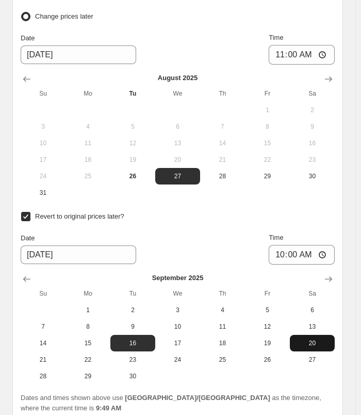
scroll to position [1257, 0]
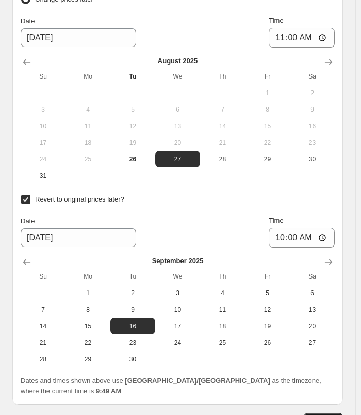
click at [337, 414] on span "Continue" at bounding box center [323, 421] width 27 height 8
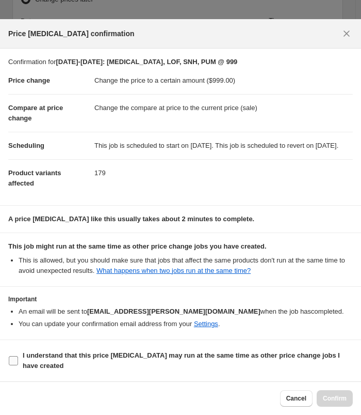
click at [122, 358] on b "I understand that this price [MEDICAL_DATA] may run at the same time as other p…" at bounding box center [182, 360] width 318 height 18
click at [18, 358] on input "I understand that this price [MEDICAL_DATA] may run at the same time as other p…" at bounding box center [13, 360] width 9 height 9
checkbox input "true"
click at [344, 402] on button "Confirm" at bounding box center [335, 398] width 36 height 17
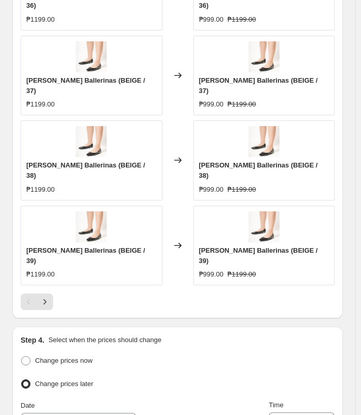
scroll to position [947, 0]
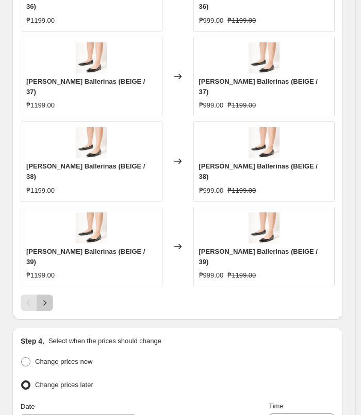
click at [43, 297] on icon "Next" at bounding box center [45, 302] width 10 height 10
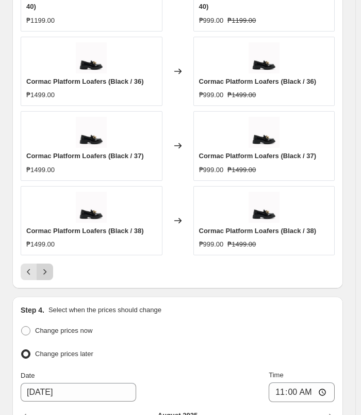
click at [43, 266] on icon "Next" at bounding box center [45, 271] width 10 height 10
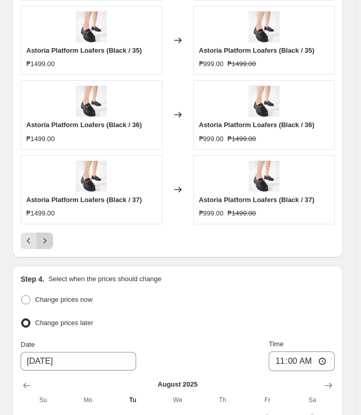
click at [43, 236] on icon "Next" at bounding box center [45, 240] width 10 height 10
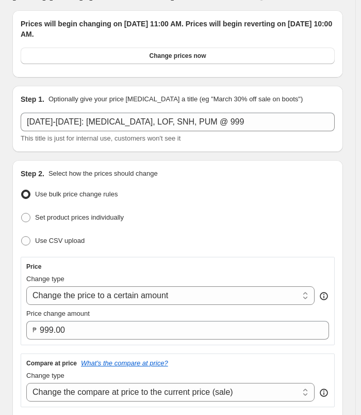
scroll to position [0, 0]
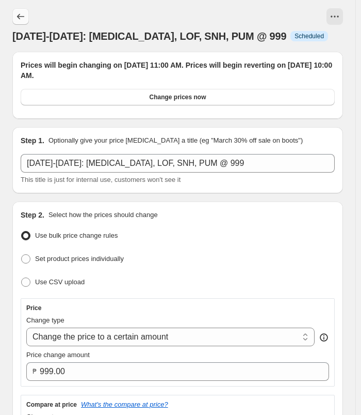
click at [21, 16] on icon "Price change jobs" at bounding box center [20, 16] width 10 height 10
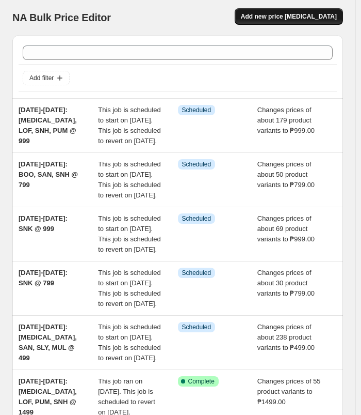
click at [305, 18] on span "Add new price [MEDICAL_DATA]" at bounding box center [289, 16] width 96 height 8
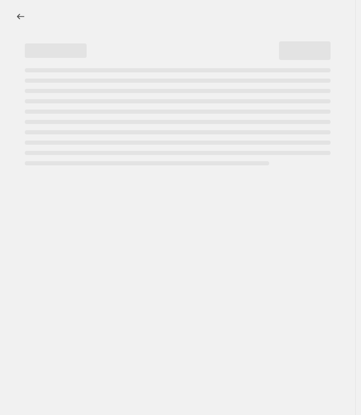
select select "percentage"
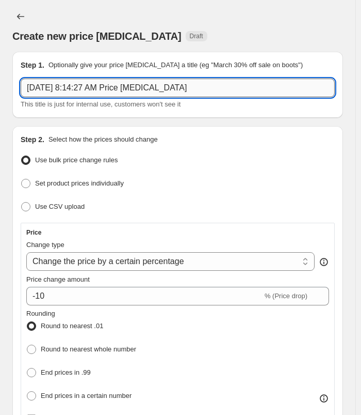
click at [157, 87] on input "[DATE] 8:14:27 AM Price [MEDICAL_DATA]" at bounding box center [178, 87] width 314 height 19
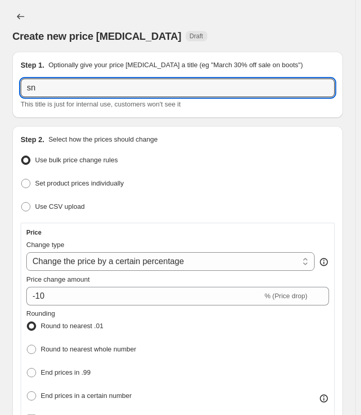
type input "s"
type input "SNH @"
type input "[DATE]-[DATE]: SNH @ 1299"
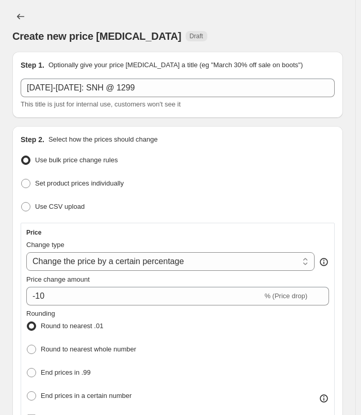
click at [198, 14] on div "Create new price [MEDICAL_DATA] Draft" at bounding box center [177, 25] width 331 height 35
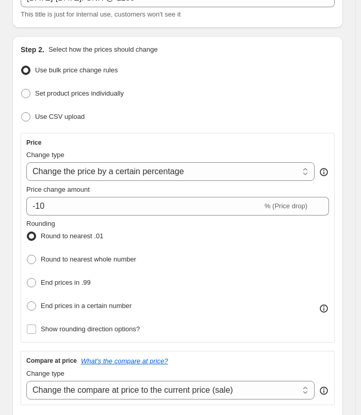
scroll to position [103, 0]
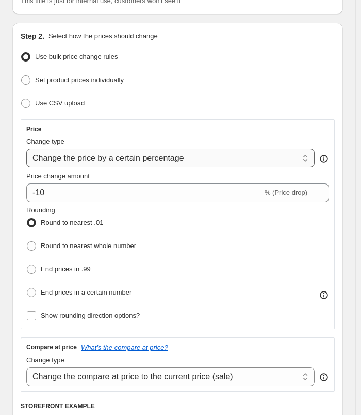
click at [185, 158] on select "Change the price to a certain amount Change the price by a certain amount Chang…" at bounding box center [170, 158] width 289 height 19
select select "to"
click at [26, 149] on select "Change the price to a certain amount Change the price by a certain amount Chang…" at bounding box center [170, 158] width 289 height 19
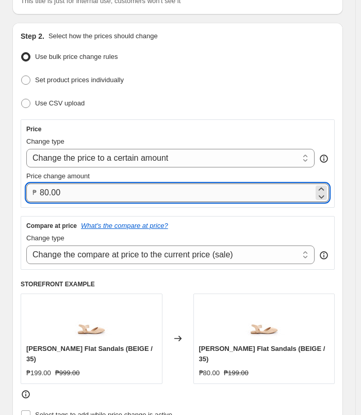
click at [114, 190] on input "80.00" at bounding box center [177, 192] width 274 height 19
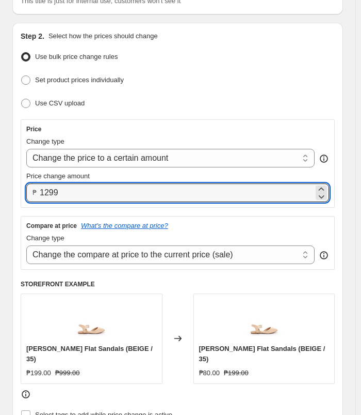
type input "1299.00"
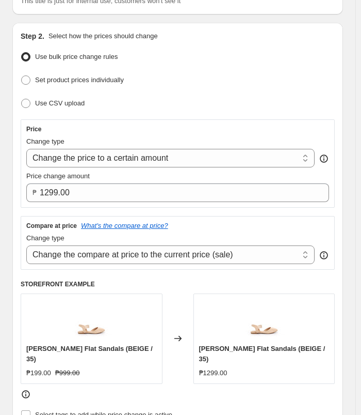
click at [259, 39] on div "Step 2. Select how the prices should change" at bounding box center [178, 36] width 314 height 10
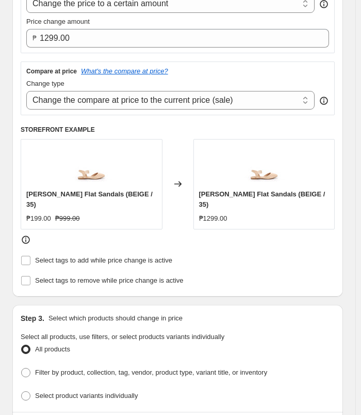
scroll to position [258, 0]
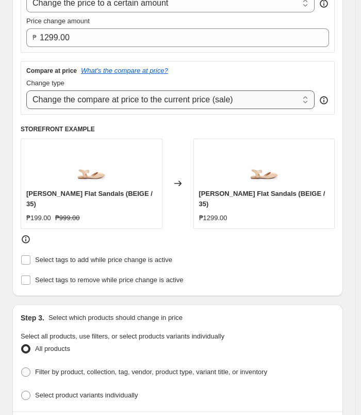
click at [243, 96] on select "Change the compare at price to the current price (sale) Change the compare at p…" at bounding box center [170, 99] width 289 height 19
select select "no_change"
click at [26, 90] on select "Change the compare at price to the current price (sale) Change the compare at p…" at bounding box center [170, 99] width 289 height 19
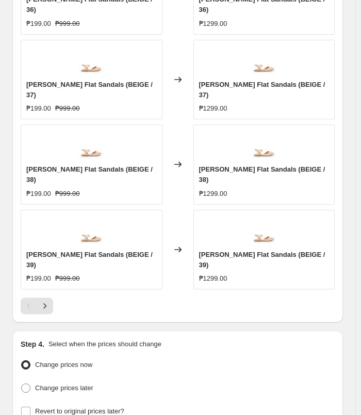
scroll to position [868, 0]
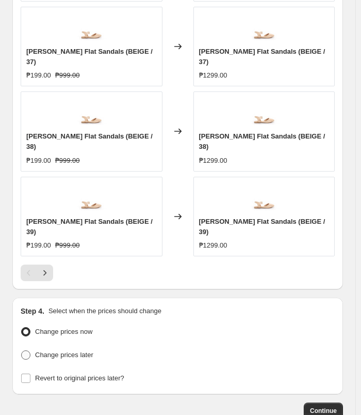
drag, startPoint x: 59, startPoint y: 285, endPoint x: 194, endPoint y: 236, distance: 142.9
click at [59, 351] on span "Change prices later" at bounding box center [64, 355] width 58 height 8
click at [22, 350] on input "Change prices later" at bounding box center [21, 350] width 1 height 1
radio input "true"
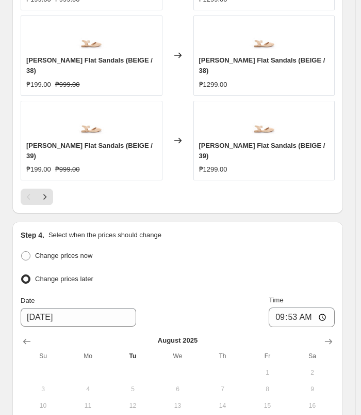
scroll to position [1063, 0]
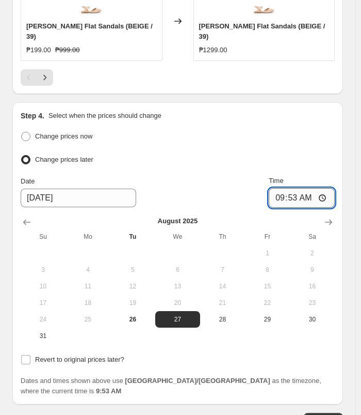
click at [285, 188] on input "09:53" at bounding box center [302, 198] width 66 height 20
type input "11:00"
click at [93, 355] on span "Revert to original prices later?" at bounding box center [79, 359] width 89 height 8
click at [30, 355] on input "Revert to original prices later?" at bounding box center [25, 359] width 9 height 9
checkbox input "true"
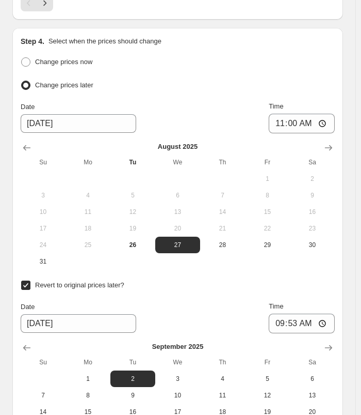
scroll to position [1120, 0]
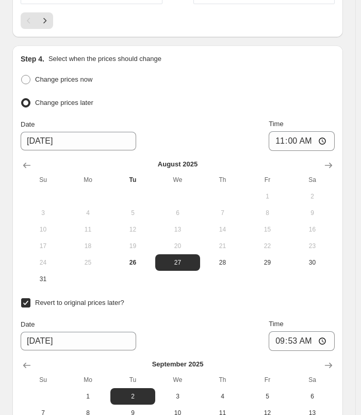
type input "[DATE]"
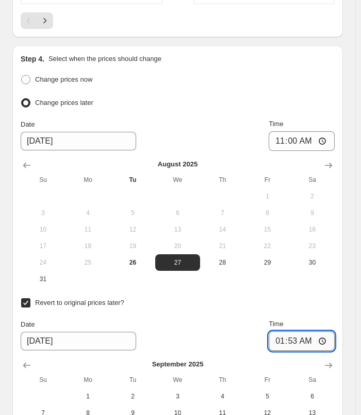
click at [285, 331] on input "01:53" at bounding box center [302, 341] width 66 height 20
click at [291, 331] on input "10:53" at bounding box center [302, 341] width 66 height 20
type input "10:00"
click at [343, 216] on div "Step 4. Select when the prices should change Change prices now Change prices la…" at bounding box center [177, 276] width 331 height 462
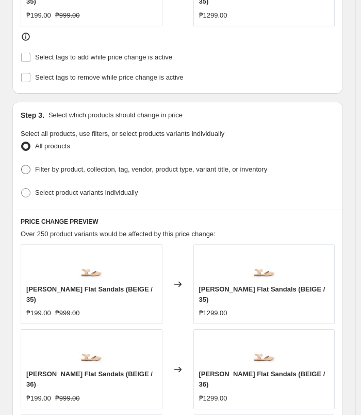
scroll to position [449, 0]
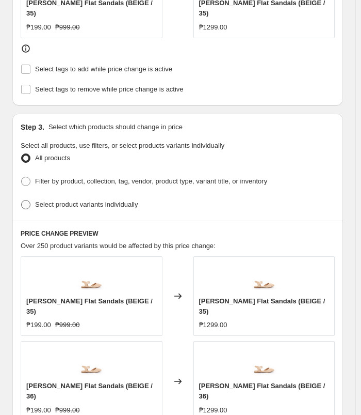
click at [109, 200] on span "Select product variants individually" at bounding box center [86, 204] width 103 height 8
click at [22, 200] on input "Select product variants individually" at bounding box center [21, 200] width 1 height 1
radio input "true"
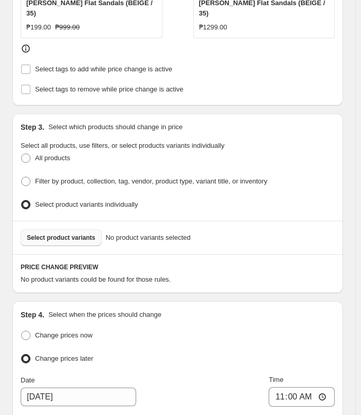
click at [57, 229] on button "Select product variants" at bounding box center [61, 237] width 81 height 17
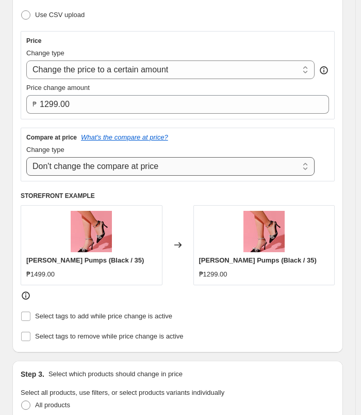
scroll to position [191, 0]
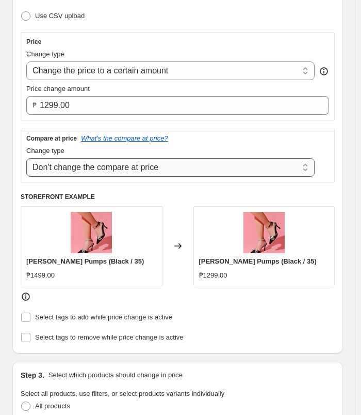
click at [213, 165] on select "Change the compare at price to the current price (sale) Change the compare at p…" at bounding box center [170, 167] width 289 height 19
select select "ep"
click at [26, 158] on select "Change the compare at price to the current price (sale) Change the compare at p…" at bounding box center [170, 167] width 289 height 19
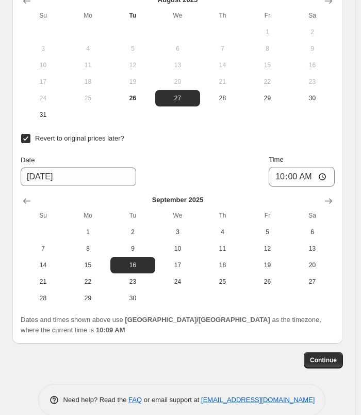
scroll to position [1257, 0]
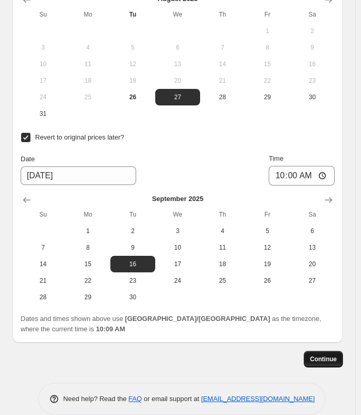
click at [338, 351] on button "Continue" at bounding box center [323, 359] width 39 height 17
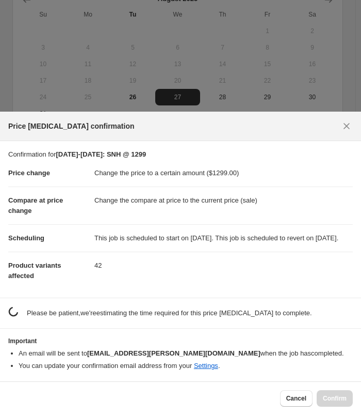
scroll to position [0, 0]
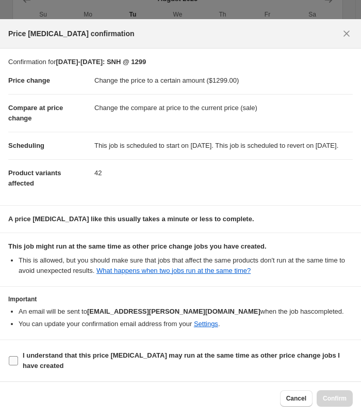
click at [102, 359] on span "I understand that this price [MEDICAL_DATA] may run at the same time as other p…" at bounding box center [188, 360] width 330 height 21
click at [18, 359] on input "I understand that this price [MEDICAL_DATA] may run at the same time as other p…" at bounding box center [13, 360] width 9 height 9
checkbox input "true"
click at [349, 402] on button "Confirm" at bounding box center [335, 398] width 36 height 17
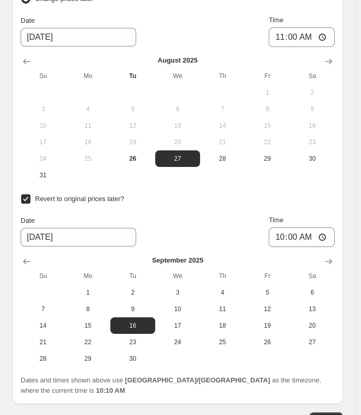
scroll to position [1332, 0]
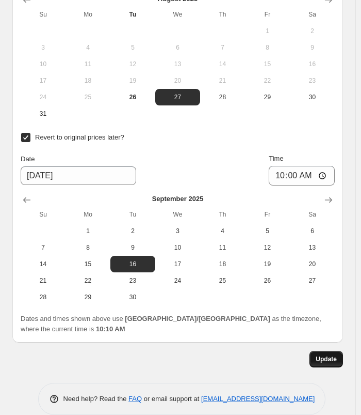
click at [331, 355] on span "Update" at bounding box center [326, 359] width 21 height 8
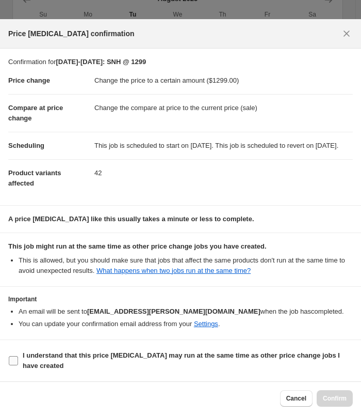
click at [92, 359] on span "I understand that this price [MEDICAL_DATA] may run at the same time as other p…" at bounding box center [188, 360] width 330 height 21
click at [18, 359] on input "I understand that this price [MEDICAL_DATA] may run at the same time as other p…" at bounding box center [13, 360] width 9 height 9
checkbox input "true"
click at [325, 399] on span "Confirm" at bounding box center [335, 398] width 24 height 8
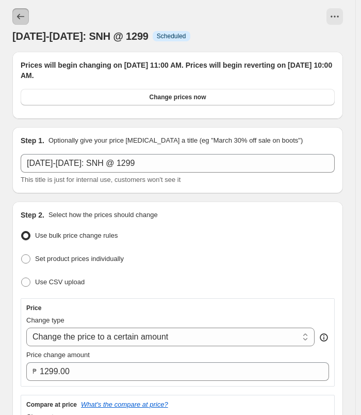
click at [25, 14] on icon "Price change jobs" at bounding box center [20, 16] width 10 height 10
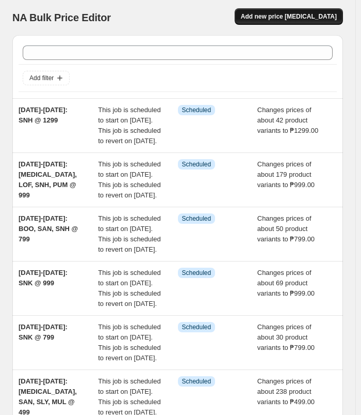
click at [289, 14] on span "Add new price [MEDICAL_DATA]" at bounding box center [289, 16] width 96 height 8
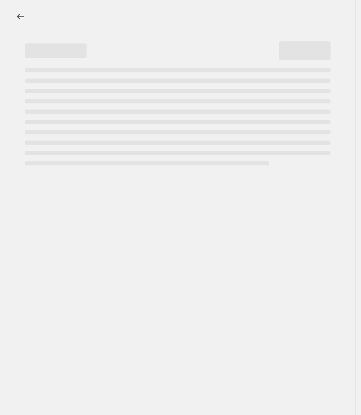
select select "percentage"
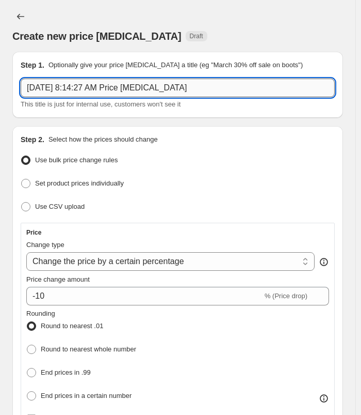
click at [191, 96] on input "[DATE] 8:14:27 AM Price [MEDICAL_DATA]" at bounding box center [178, 87] width 314 height 19
type input "s"
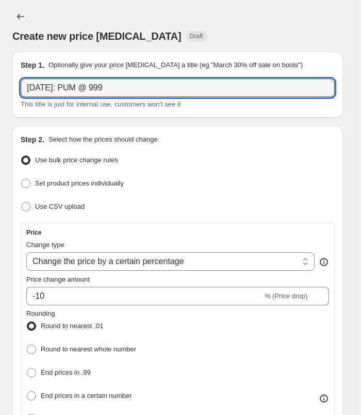
type input "[DATE]: PUM @ 999"
click at [292, 10] on div "Create new price [MEDICAL_DATA] Draft" at bounding box center [177, 25] width 331 height 35
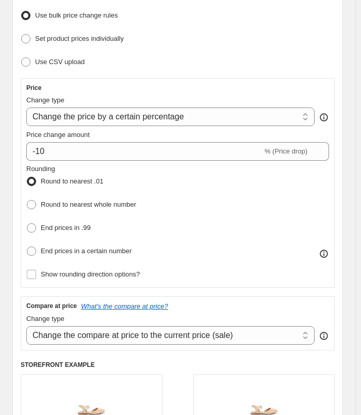
scroll to position [155, 0]
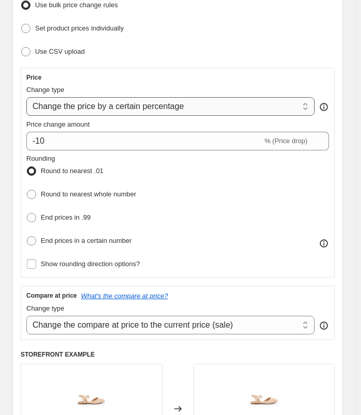
click at [202, 101] on select "Change the price to a certain amount Change the price by a certain amount Chang…" at bounding box center [170, 106] width 289 height 19
select select "by"
click at [26, 97] on select "Change the price to a certain amount Change the price by a certain amount Chang…" at bounding box center [170, 106] width 289 height 19
type input "-10.00"
click at [168, 106] on select "Change the price to a certain amount Change the price by a certain amount Chang…" at bounding box center [170, 106] width 289 height 19
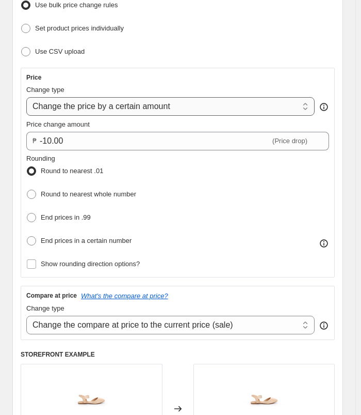
select select "to"
click at [26, 97] on select "Change the price to a certain amount Change the price by a certain amount Chang…" at bounding box center [170, 106] width 289 height 19
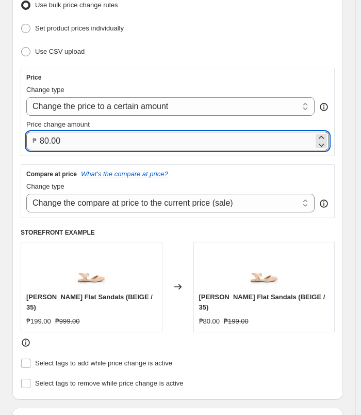
click at [106, 140] on input "80.00" at bounding box center [177, 141] width 274 height 19
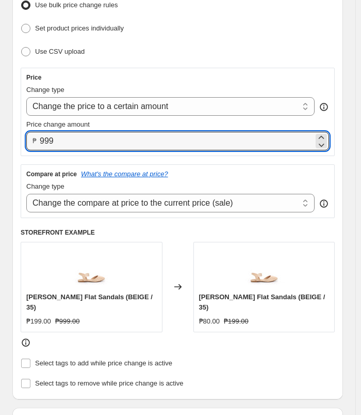
type input "999.00"
click at [319, 36] on ul "Use bulk price change rules Set product prices individually Use CSV upload" at bounding box center [178, 28] width 314 height 61
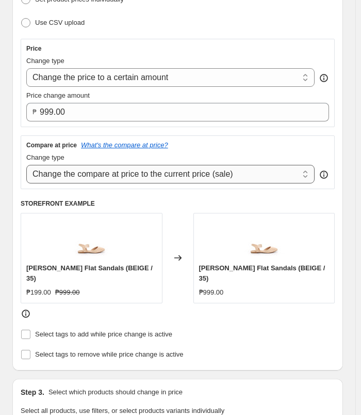
scroll to position [258, 0]
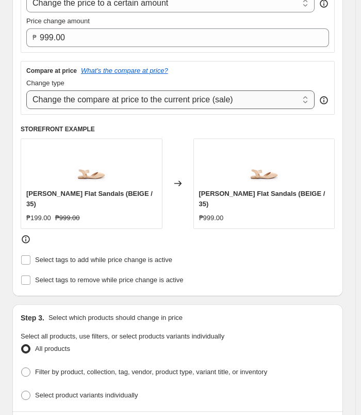
click at [268, 98] on select "Change the compare at price to the current price (sale) Change the compare at p…" at bounding box center [170, 99] width 289 height 19
click at [268, 99] on select "Change the compare at price to the current price (sale) Change the compare at p…" at bounding box center [170, 99] width 289 height 19
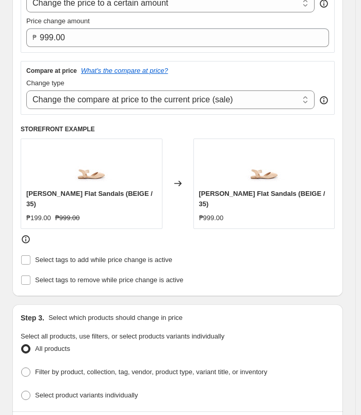
select select "no_change"
click at [26, 90] on select "Change the compare at price to the current price (sale) Change the compare at p…" at bounding box center [170, 99] width 289 height 19
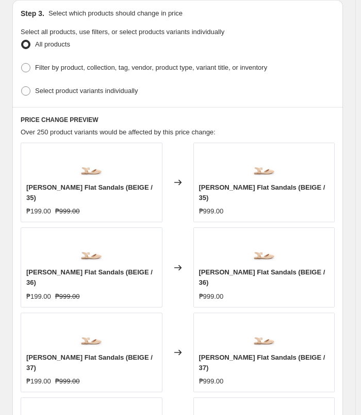
scroll to position [568, 0]
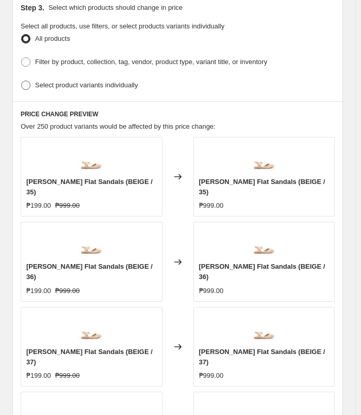
click at [135, 78] on label "Select product variants individually" at bounding box center [79, 85] width 117 height 14
click at [22, 81] on input "Select product variants individually" at bounding box center [21, 81] width 1 height 1
radio input "true"
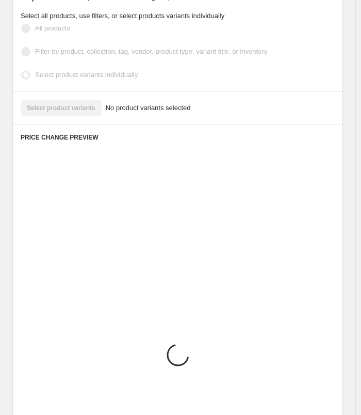
scroll to position [504, 0]
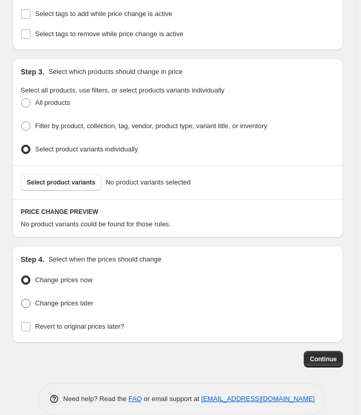
click at [60, 299] on span "Change prices later" at bounding box center [64, 303] width 58 height 8
click at [22, 298] on input "Change prices later" at bounding box center [21, 298] width 1 height 1
radio input "true"
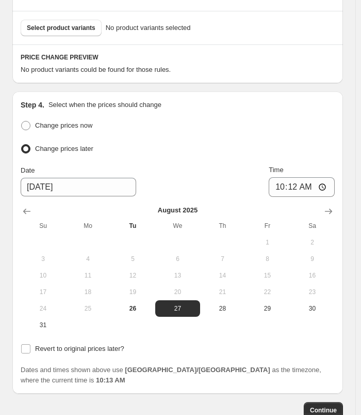
scroll to position [659, 0]
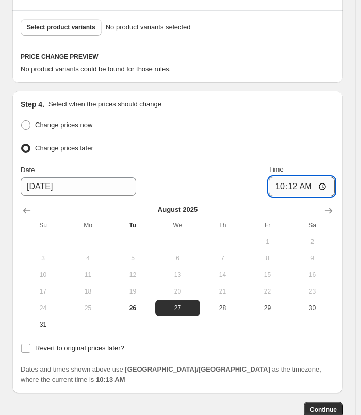
click at [288, 177] on input "10:12" at bounding box center [302, 187] width 66 height 20
click at [297, 177] on input "01:12" at bounding box center [302, 187] width 66 height 20
click at [293, 177] on input "01:12" at bounding box center [302, 187] width 66 height 20
click at [288, 177] on input "01:12" at bounding box center [302, 187] width 66 height 20
click at [294, 177] on input "01:00" at bounding box center [302, 187] width 66 height 20
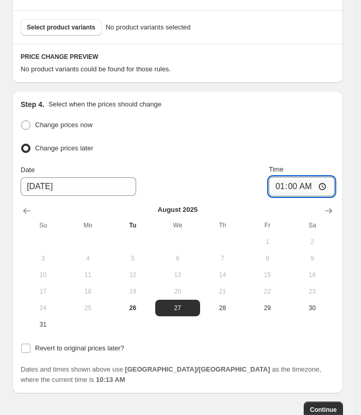
click at [282, 177] on input "01:00" at bounding box center [302, 187] width 66 height 20
type input "11:00"
click at [81, 341] on label "Revert to original prices later?" at bounding box center [73, 348] width 104 height 14
click at [30, 343] on input "Revert to original prices later?" at bounding box center [25, 347] width 9 height 9
checkbox input "true"
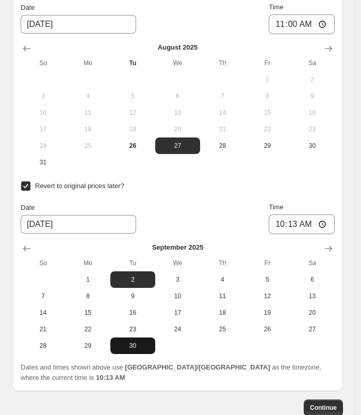
scroll to position [859, 0]
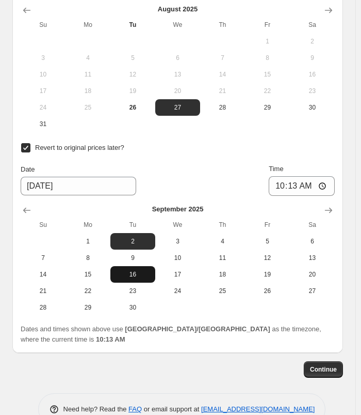
click at [135, 266] on button "16" at bounding box center [132, 274] width 45 height 17
type input "[DATE]"
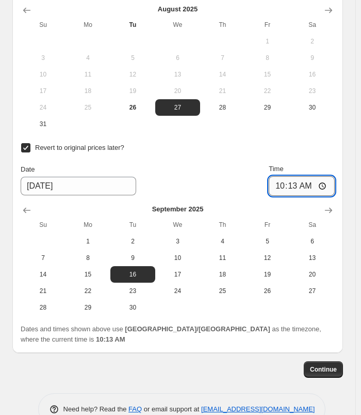
click at [289, 176] on input "10:13" at bounding box center [302, 186] width 66 height 20
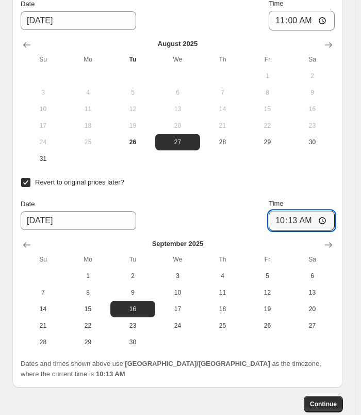
scroll to position [756, 0]
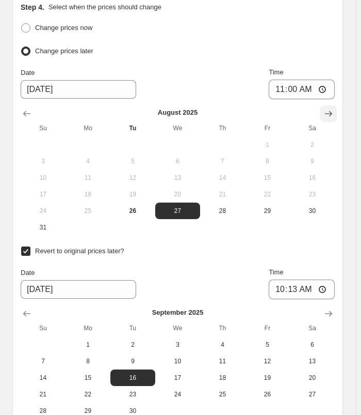
click at [337, 105] on button "Show next month, September 2025" at bounding box center [329, 113] width 17 height 17
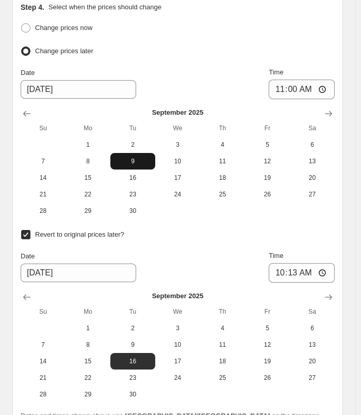
click at [151, 157] on span "9" at bounding box center [133, 161] width 37 height 8
type input "[DATE]"
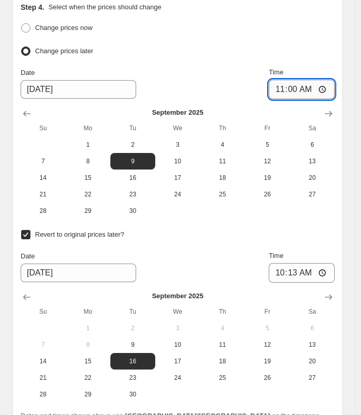
click at [283, 80] on input "11:00" at bounding box center [302, 90] width 66 height 20
type input "00:00"
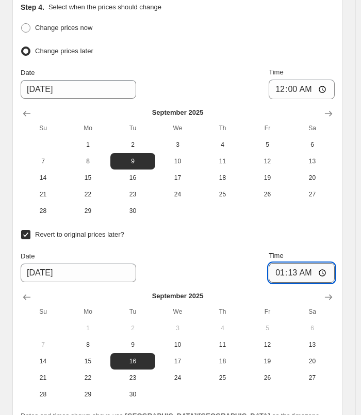
click at [286, 263] on input "01:13" at bounding box center [302, 273] width 66 height 20
click at [294, 263] on input "23:05" at bounding box center [302, 273] width 66 height 20
type input "23:59"
click at [332, 227] on div "Revert to original prices later?" at bounding box center [178, 234] width 314 height 15
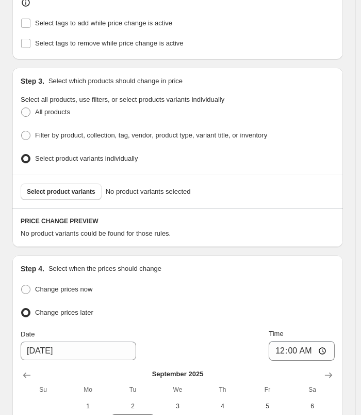
scroll to position [481, 0]
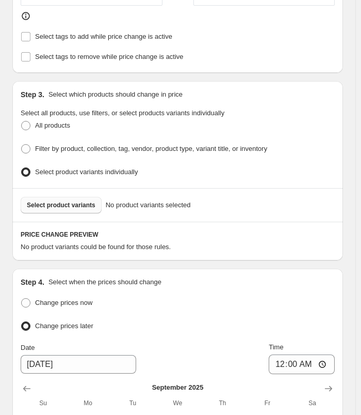
click at [85, 201] on span "Select product variants" at bounding box center [61, 205] width 69 height 8
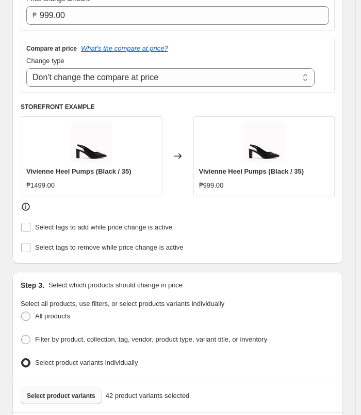
scroll to position [275, 0]
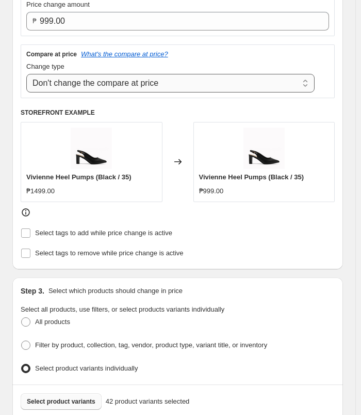
click at [204, 83] on select "Change the compare at price to the current price (sale) Change the compare at p…" at bounding box center [170, 83] width 289 height 19
select select "ep"
click at [26, 74] on select "Change the compare at price to the current price (sale) Change the compare at p…" at bounding box center [170, 83] width 289 height 19
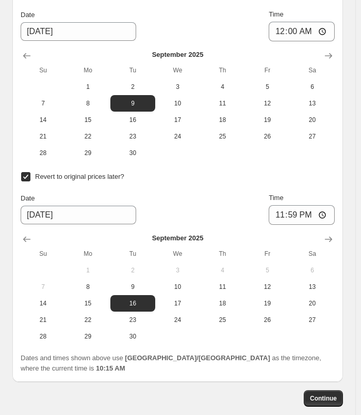
scroll to position [1240, 0]
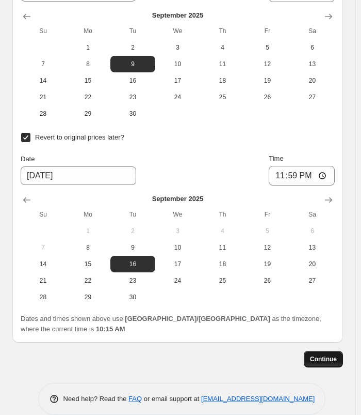
click at [329, 355] on span "Continue" at bounding box center [323, 359] width 27 height 8
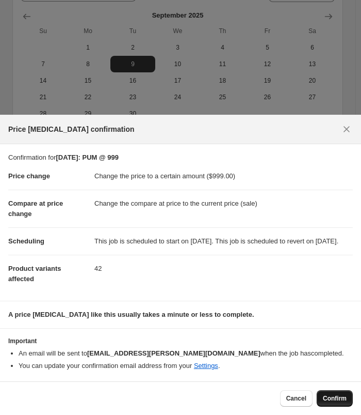
click at [347, 399] on button "Confirm" at bounding box center [335, 398] width 36 height 17
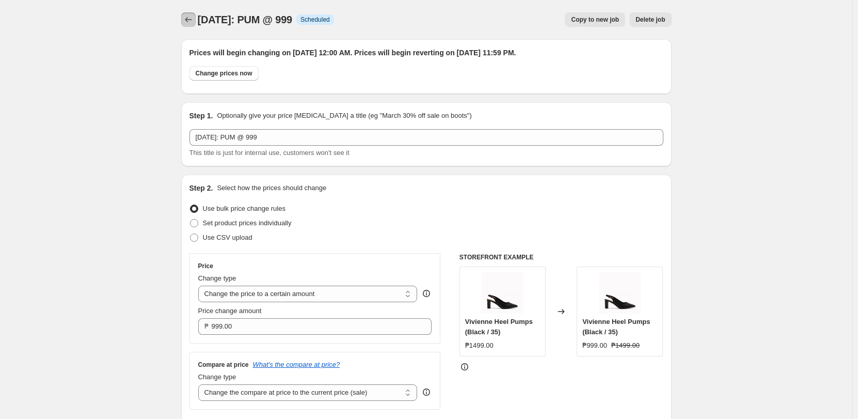
click at [190, 12] on button "Price change jobs" at bounding box center [188, 19] width 14 height 14
